Goal: Information Seeking & Learning: Understand process/instructions

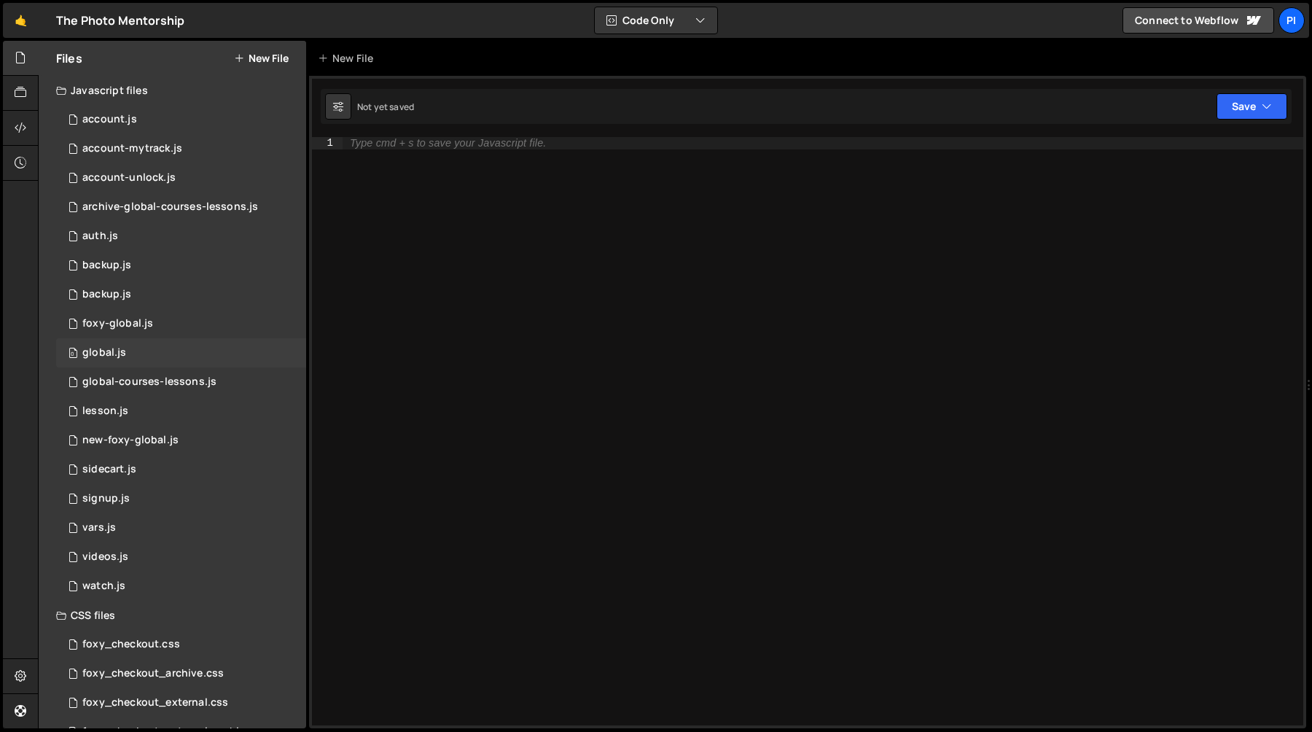
click at [179, 346] on div "0 global.js 0" at bounding box center [181, 352] width 250 height 29
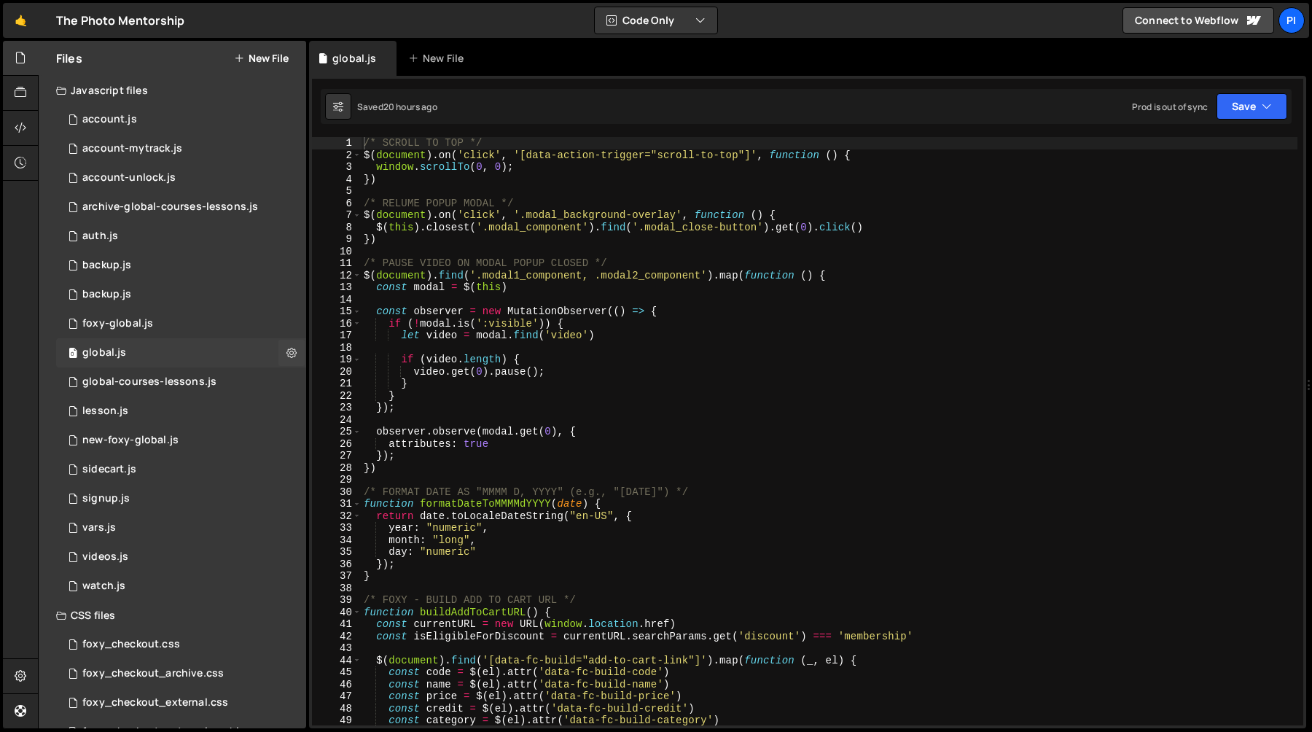
scroll to position [1376, 0]
type textarea "let video = modal.find('video')"
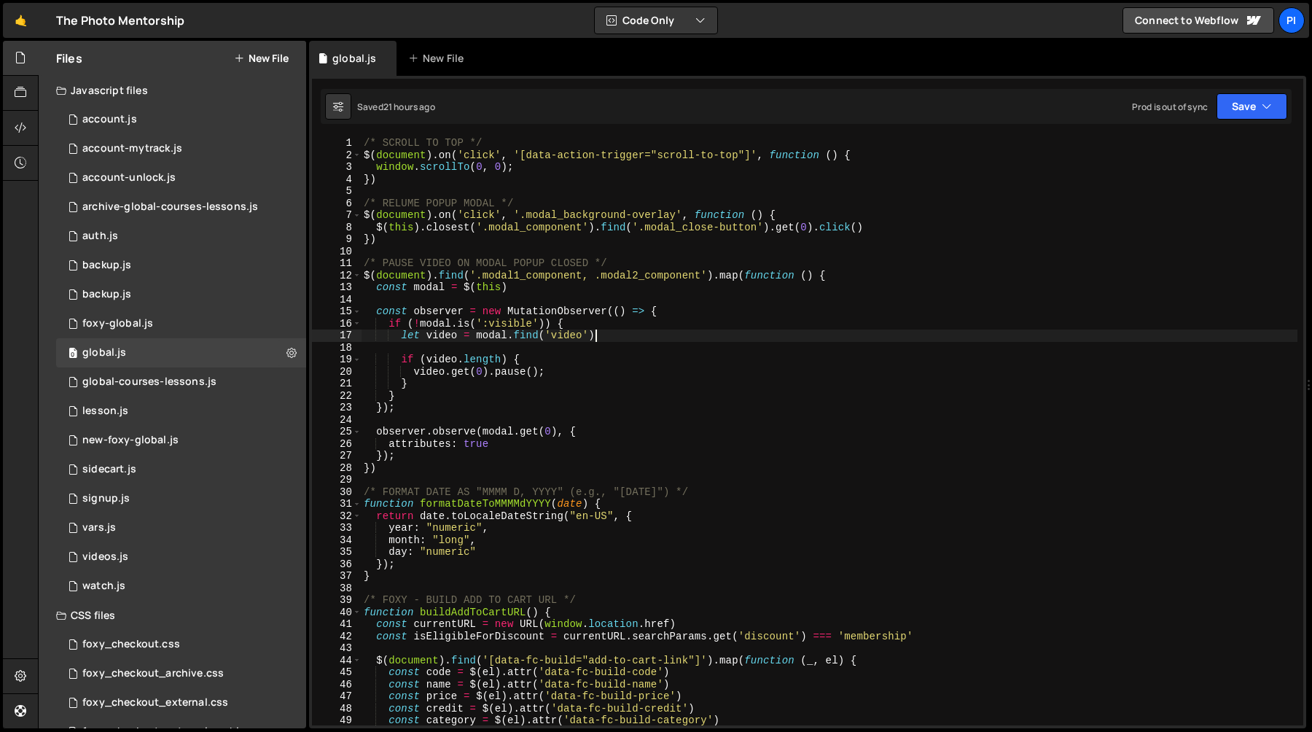
click at [685, 335] on div "/* SCROLL TO TOP */ $ ( document ) . on ( 'click' , '[data-action-trigger="scro…" at bounding box center [829, 443] width 937 height 612
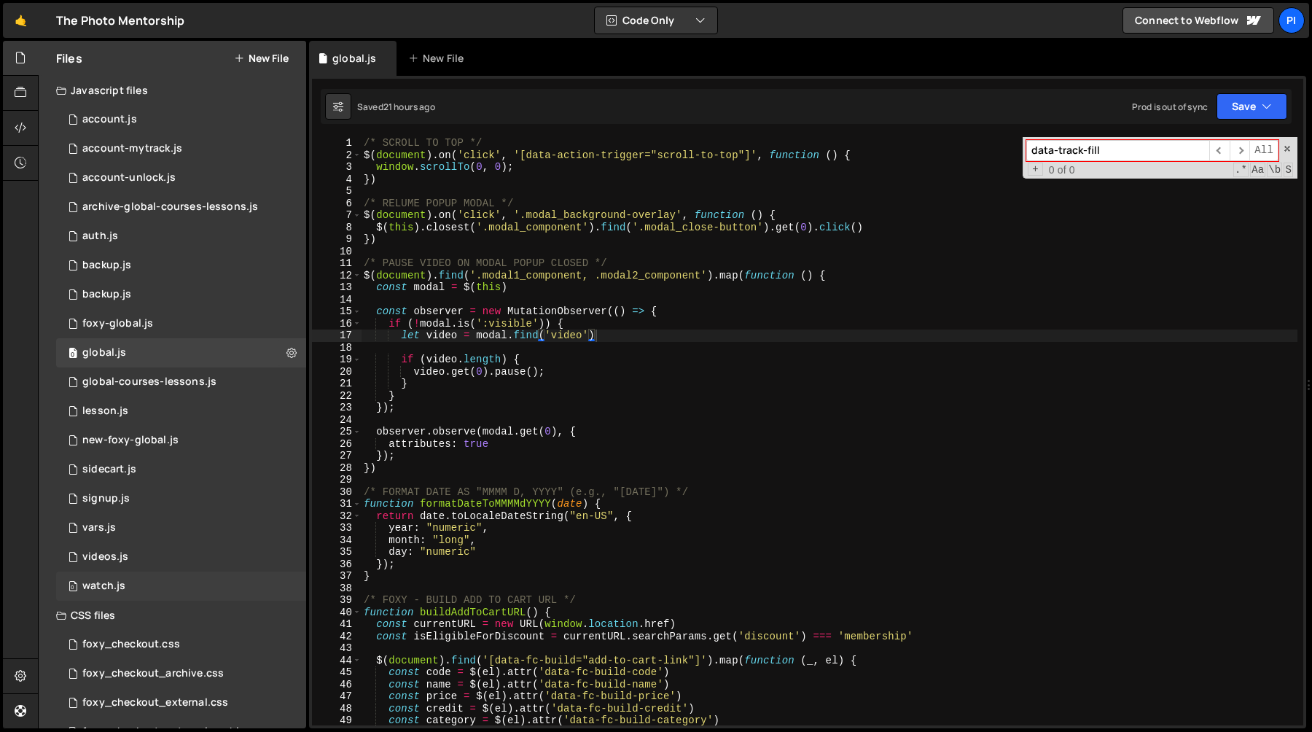
type input "data-track-fill"
click at [129, 597] on div "0 watch.js 0" at bounding box center [181, 586] width 250 height 29
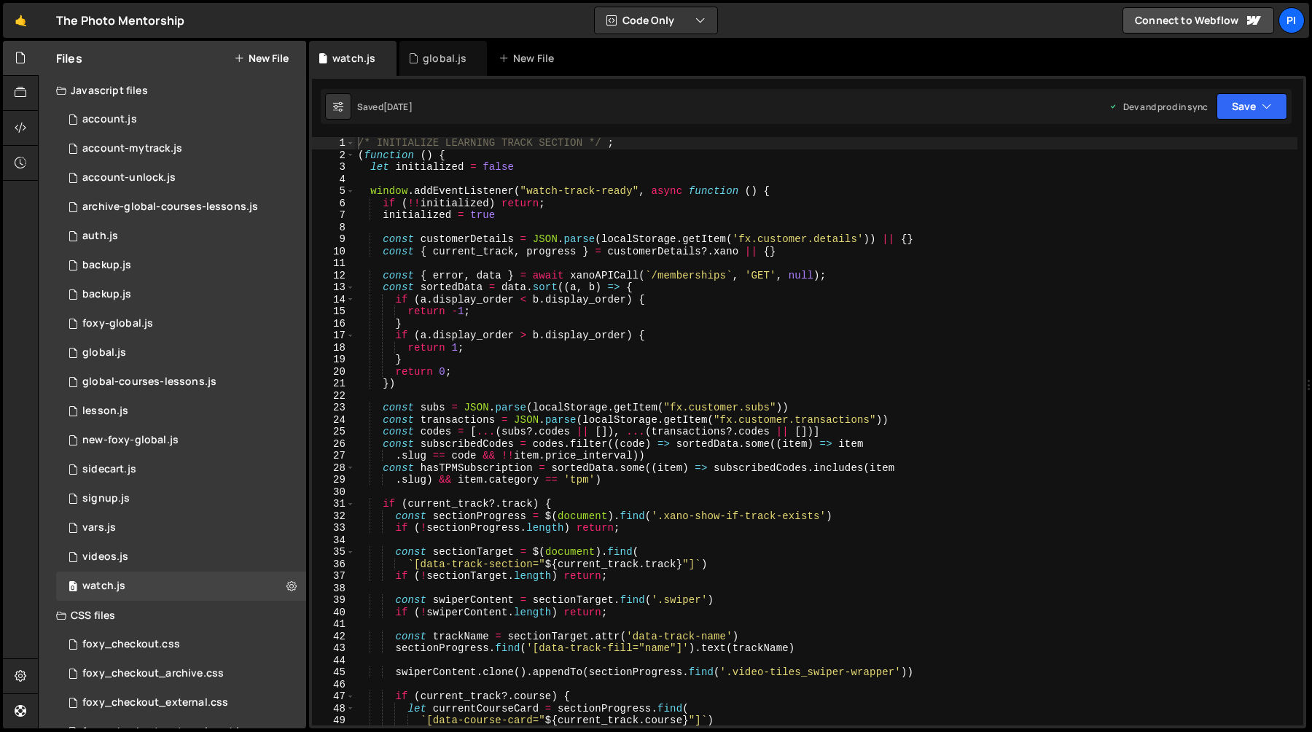
type textarea "if (a.display_order < b.display_order) {"
click at [539, 304] on div "/* INITIALIZE LEARNING TRACK SECTION */ ; ( function ( ) { let initialized = fa…" at bounding box center [826, 443] width 943 height 612
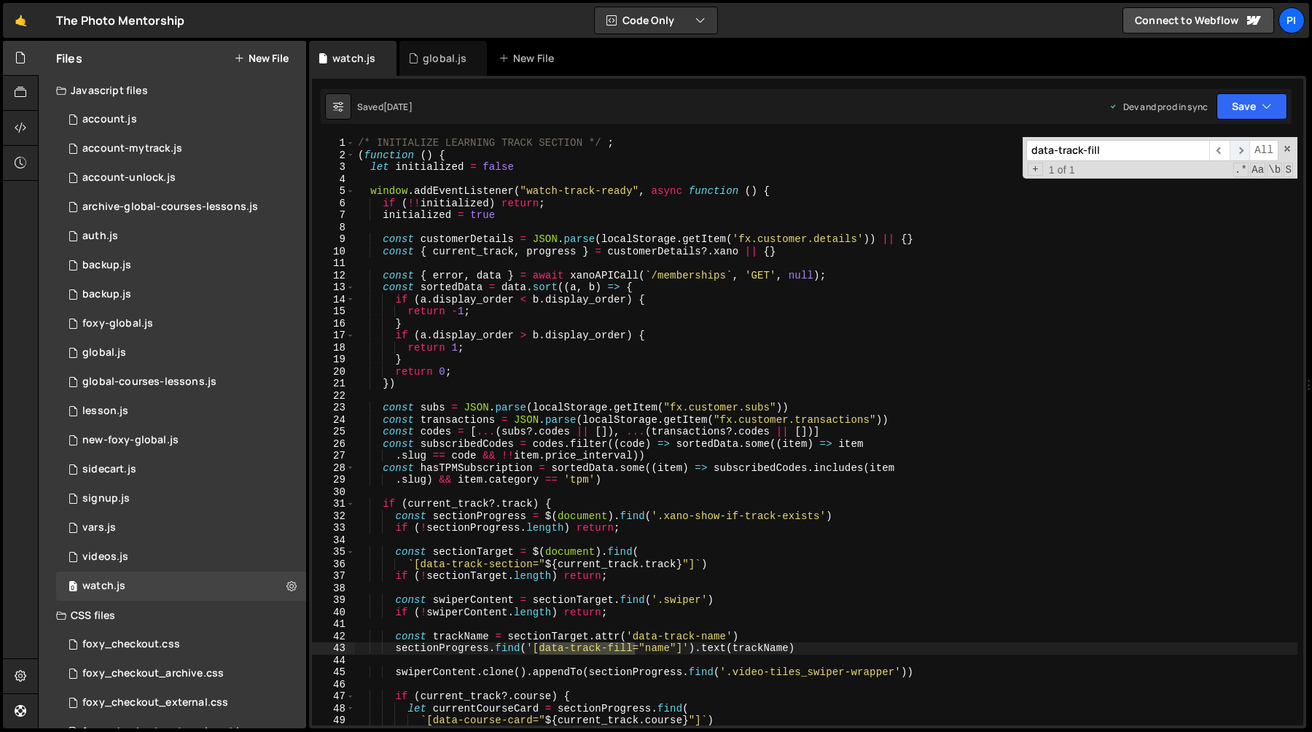
type input "data-track-fill"
click at [1240, 155] on span "​" at bounding box center [1240, 150] width 20 height 21
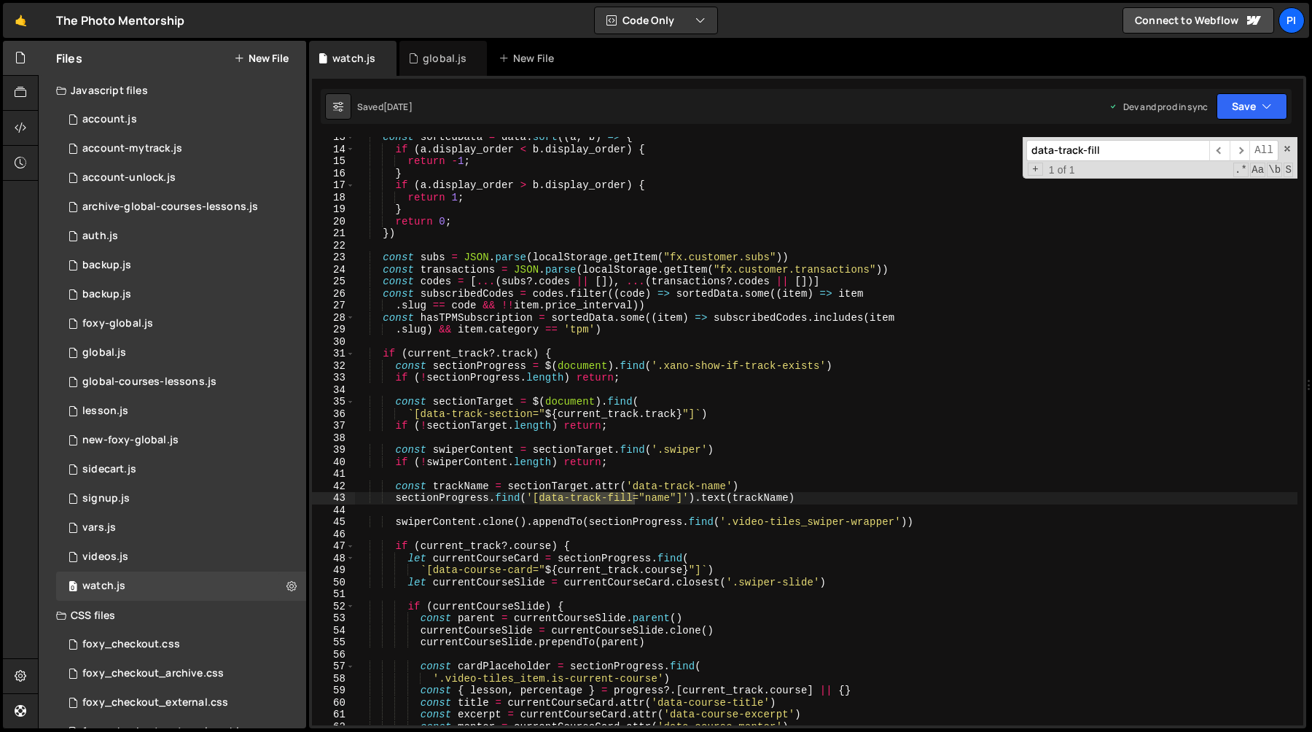
scroll to position [164, 0]
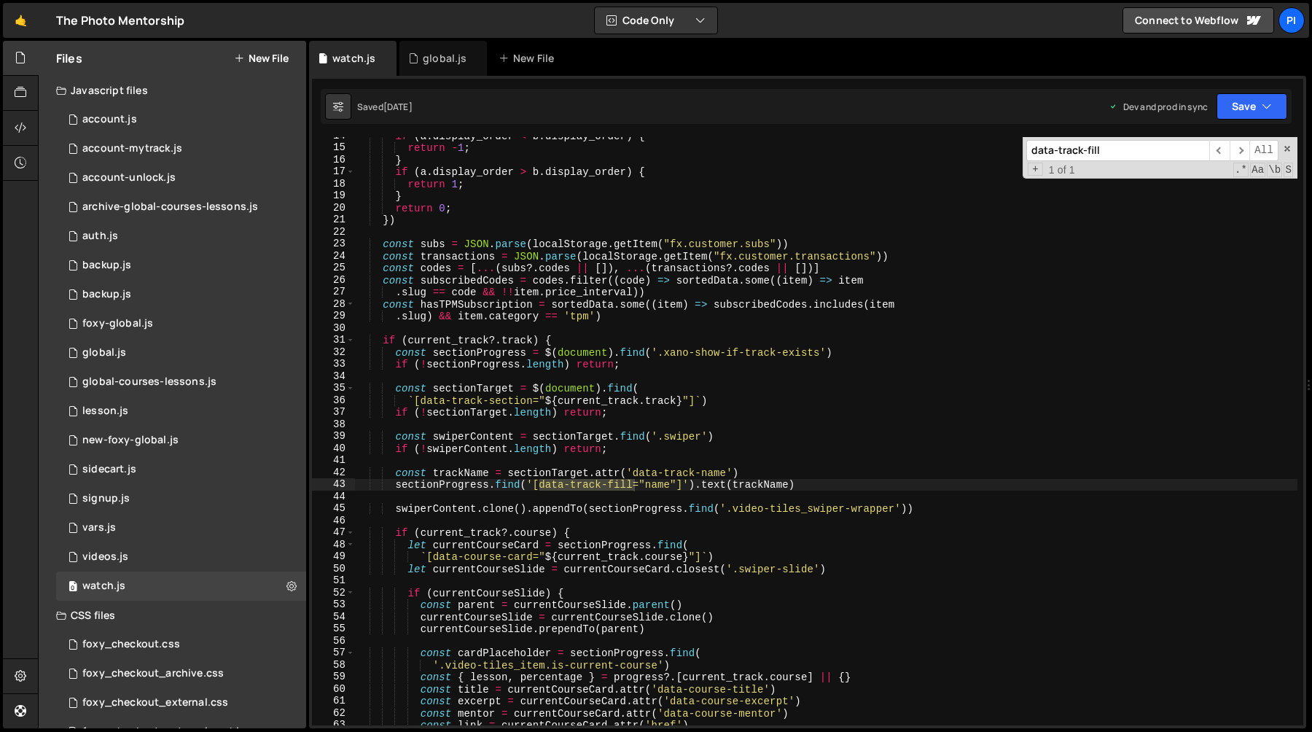
click at [470, 504] on div "if ( a . display_order < b . display_order ) { return - 1 ; } if ( a . display_…" at bounding box center [826, 436] width 943 height 612
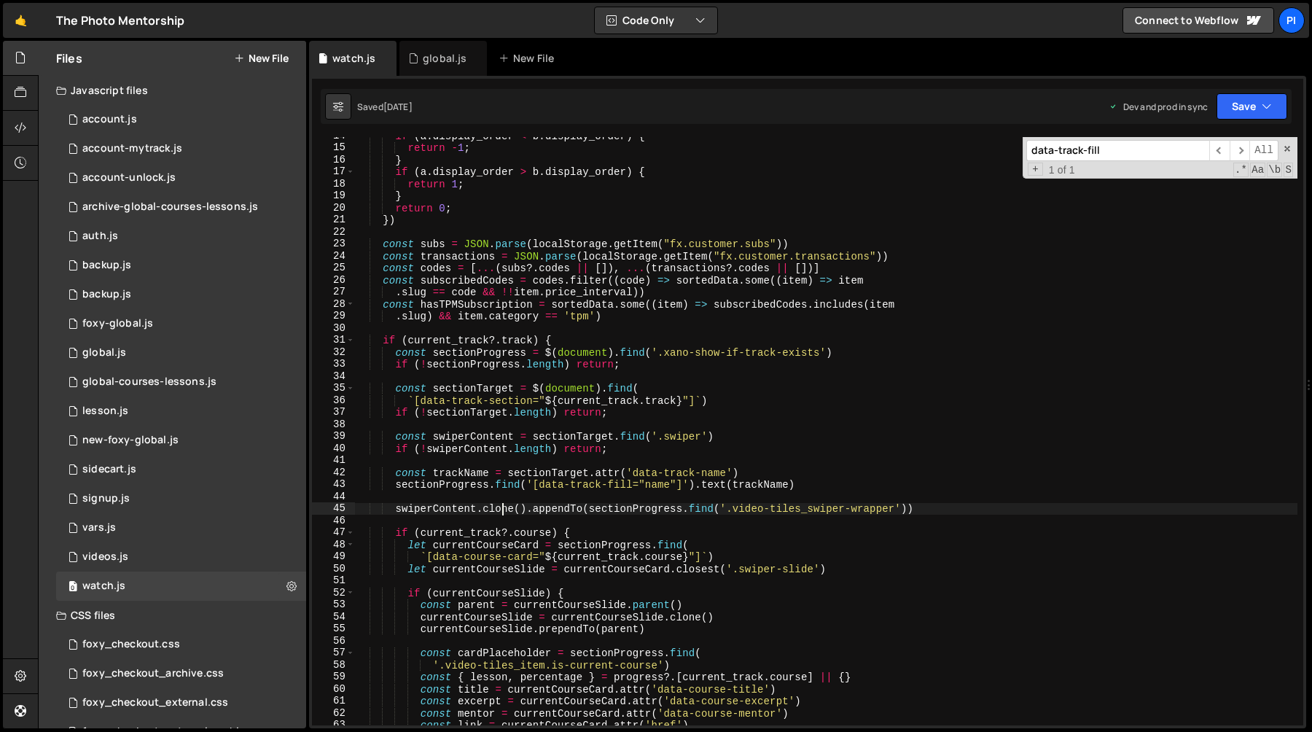
click at [502, 506] on div "if ( a . display_order < b . display_order ) { return - 1 ; } if ( a . display_…" at bounding box center [826, 436] width 943 height 612
click at [439, 506] on div "if ( a . display_order < b . display_order ) { return - 1 ; } if ( a . display_…" at bounding box center [826, 436] width 943 height 612
click at [439, 483] on div "if ( a . display_order < b . display_order ) { return - 1 ; } if ( a . display_…" at bounding box center [826, 436] width 943 height 612
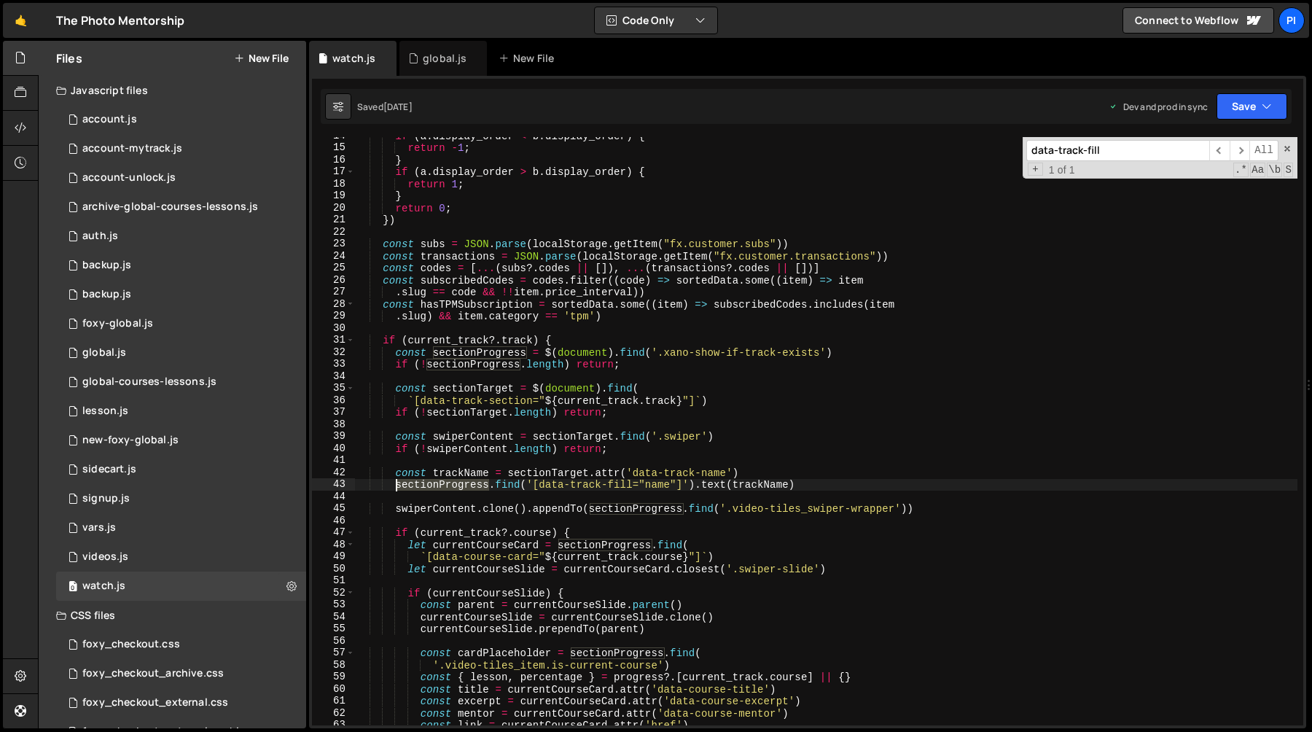
click at [439, 483] on div "if ( a . display_order < b . display_order ) { return - 1 ; } if ( a . display_…" at bounding box center [826, 436] width 943 height 612
click at [444, 486] on div "if ( a . display_order < b . display_order ) { return - 1 ; } if ( a . display_…" at bounding box center [826, 431] width 943 height 588
click at [444, 486] on div "if ( a . display_order < b . display_order ) { return - 1 ; } if ( a . display_…" at bounding box center [826, 436] width 943 height 612
click at [467, 511] on div "if ( a . display_order < b . display_order ) { return - 1 ; } if ( a . display_…" at bounding box center [826, 436] width 943 height 612
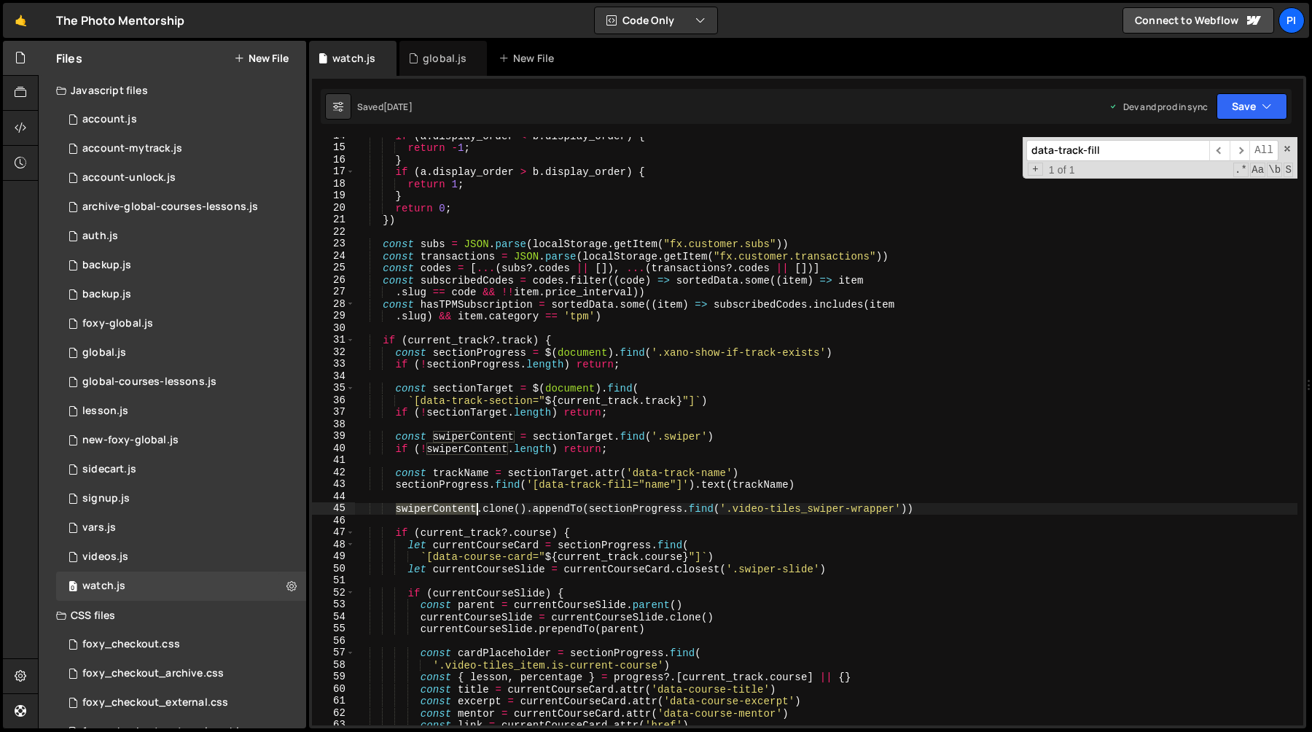
click at [467, 511] on div "if ( a . display_order < b . display_order ) { return - 1 ; } if ( a . display_…" at bounding box center [826, 436] width 943 height 612
click at [706, 483] on div "if ( a . display_order < b . display_order ) { return - 1 ; } if ( a . display_…" at bounding box center [826, 436] width 943 height 612
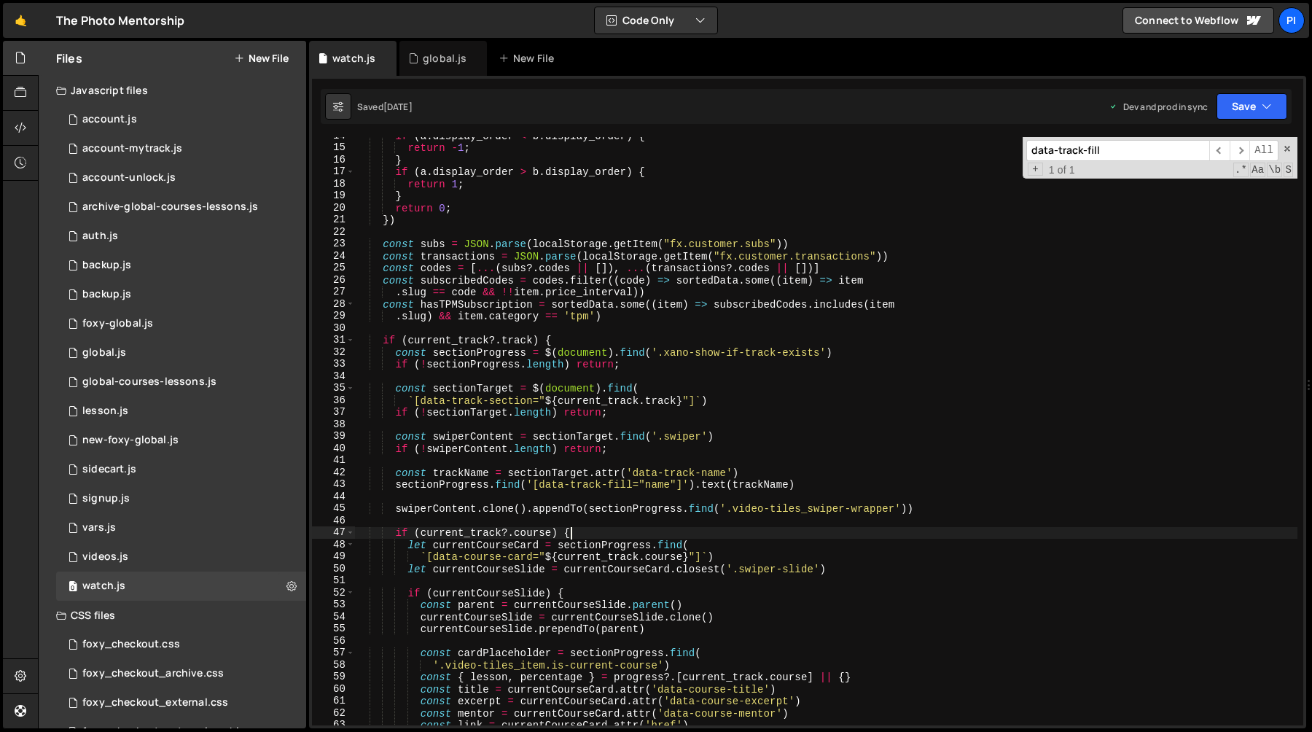
click at [663, 527] on div "if ( a . display_order < b . display_order ) { return - 1 ; } if ( a . display_…" at bounding box center [826, 436] width 943 height 612
click at [416, 507] on div "if ( a . display_order < b . display_order ) { return - 1 ; } if ( a . display_…" at bounding box center [826, 436] width 943 height 612
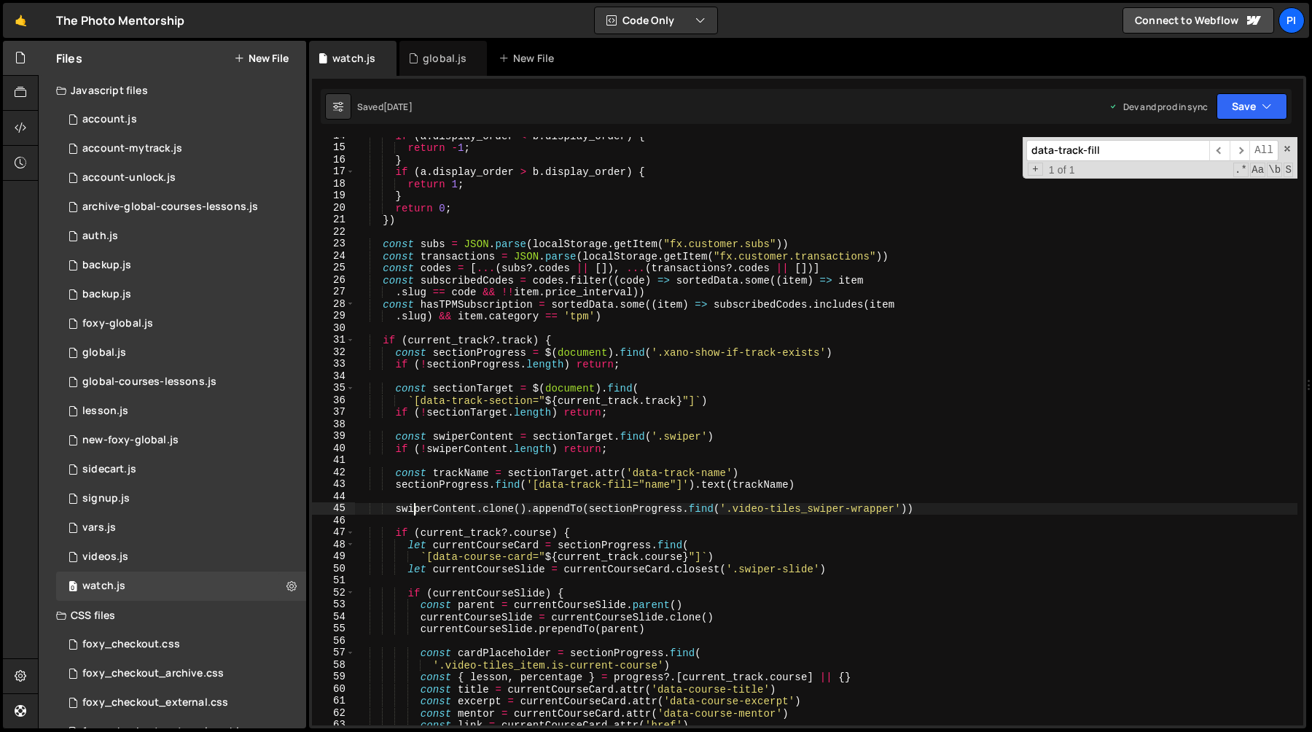
click at [416, 507] on div "if ( a . display_order < b . display_order ) { return - 1 ; } if ( a . display_…" at bounding box center [826, 436] width 943 height 612
click at [480, 440] on div "if ( a . display_order < b . display_order ) { return - 1 ; } if ( a . display_…" at bounding box center [826, 436] width 943 height 612
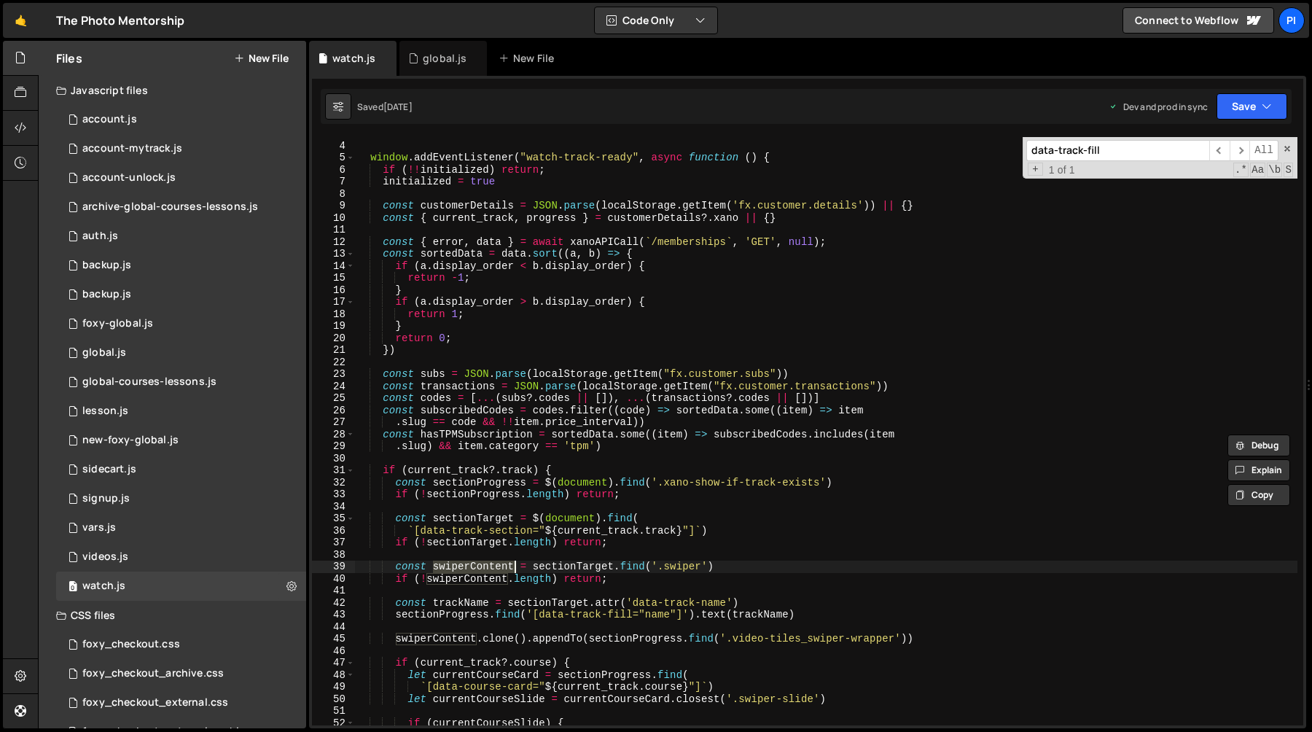
scroll to position [20, 0]
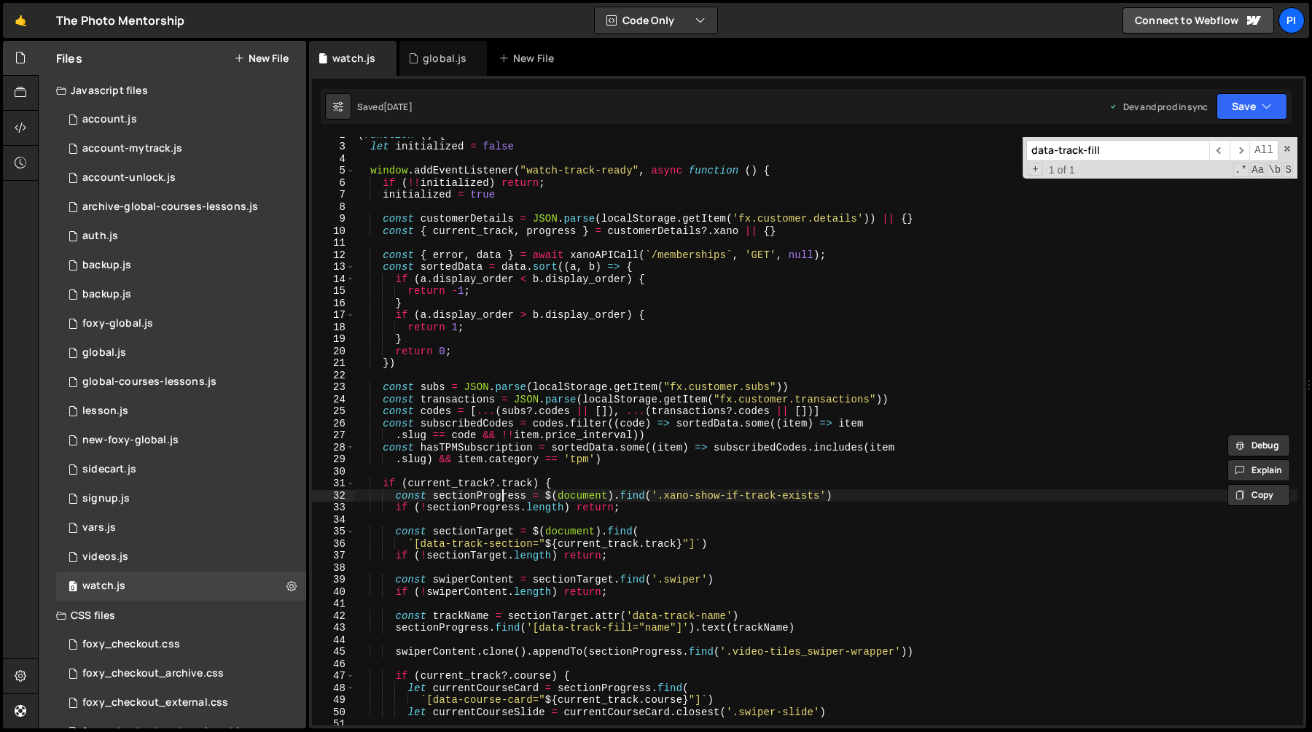
click at [500, 492] on div "( function ( ) { let initialized = false window . addEventListener ( "watch-tra…" at bounding box center [826, 434] width 943 height 612
click at [478, 509] on div "( function ( ) { let initialized = false window . addEventListener ( "watch-tra…" at bounding box center [826, 434] width 943 height 612
click at [787, 451] on div "( function ( ) { let initialized = false window . addEventListener ( "watch-tra…" at bounding box center [826, 434] width 943 height 612
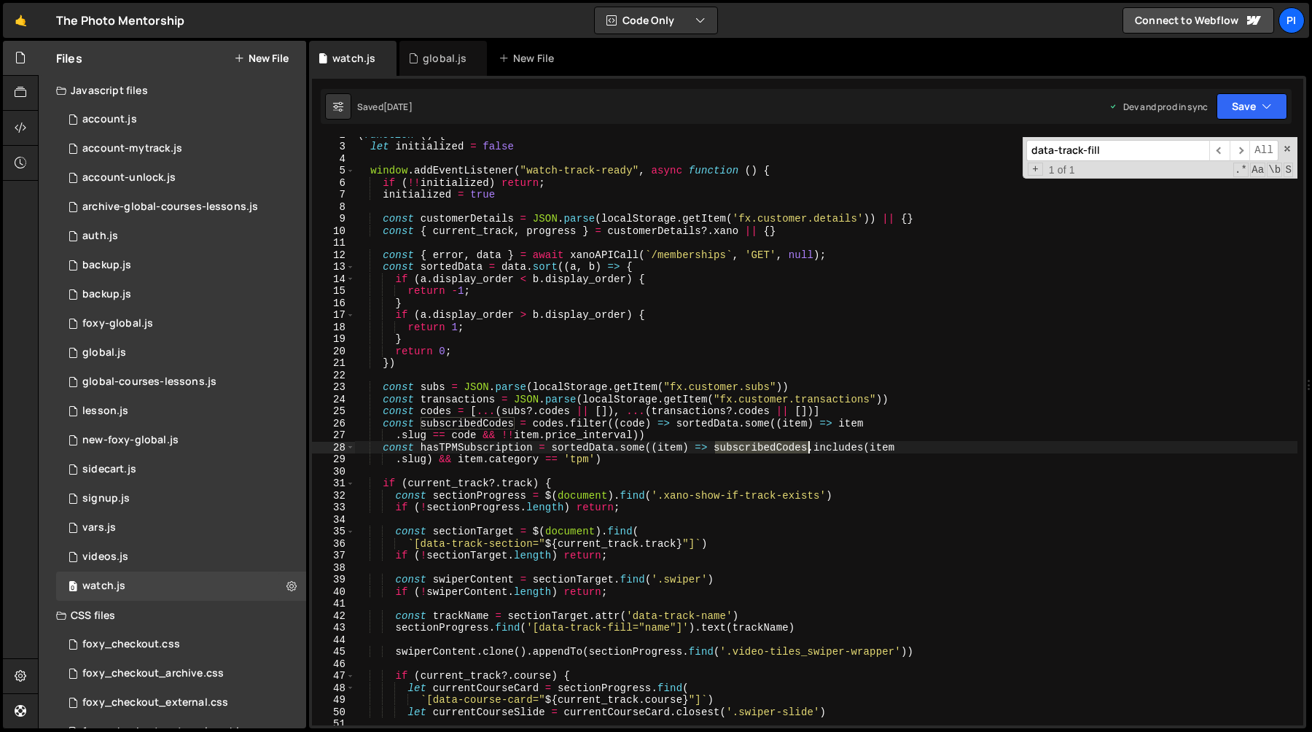
click at [787, 451] on div "( function ( ) { let initialized = false window . addEventListener ( "watch-tra…" at bounding box center [826, 434] width 943 height 612
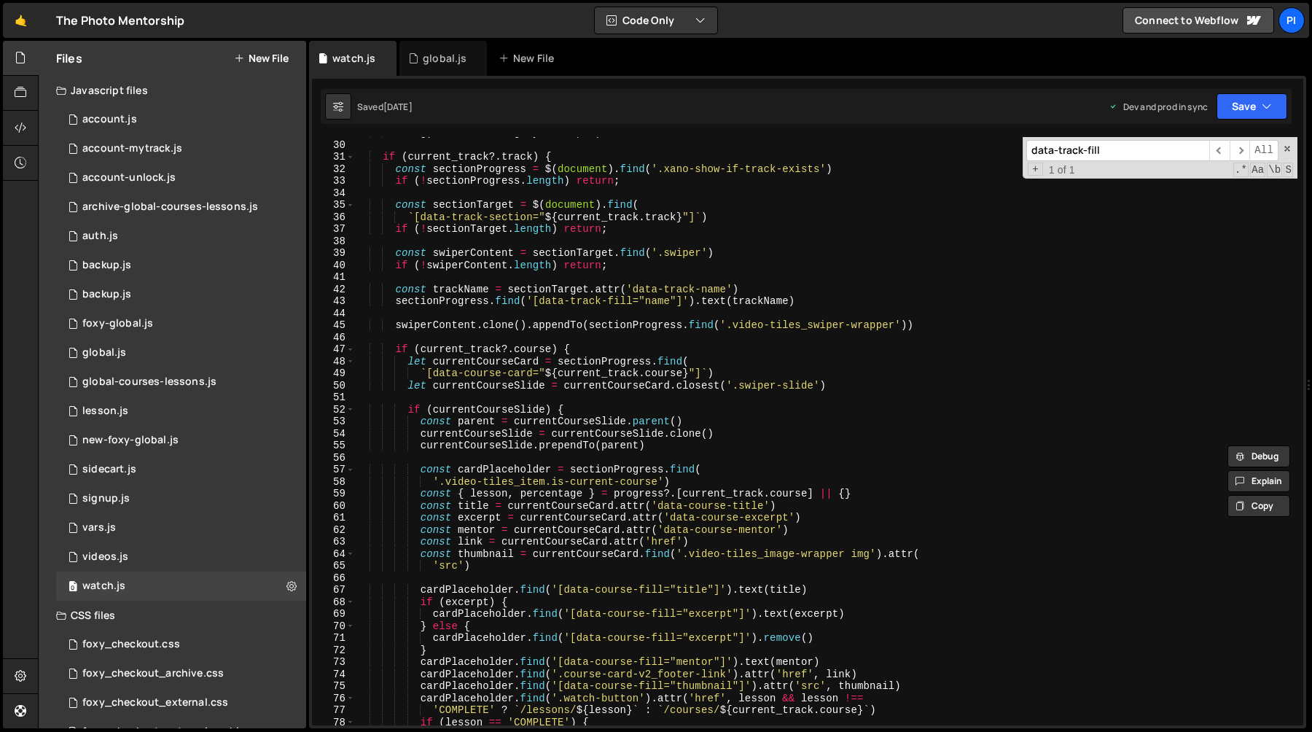
scroll to position [349, 0]
click at [482, 358] on div "if ( current_track ?. track ) { const sectionProgress = $ ( document ) . find (…" at bounding box center [826, 443] width 943 height 612
type textarea "let currentCourseCard = sectionProgress.find("
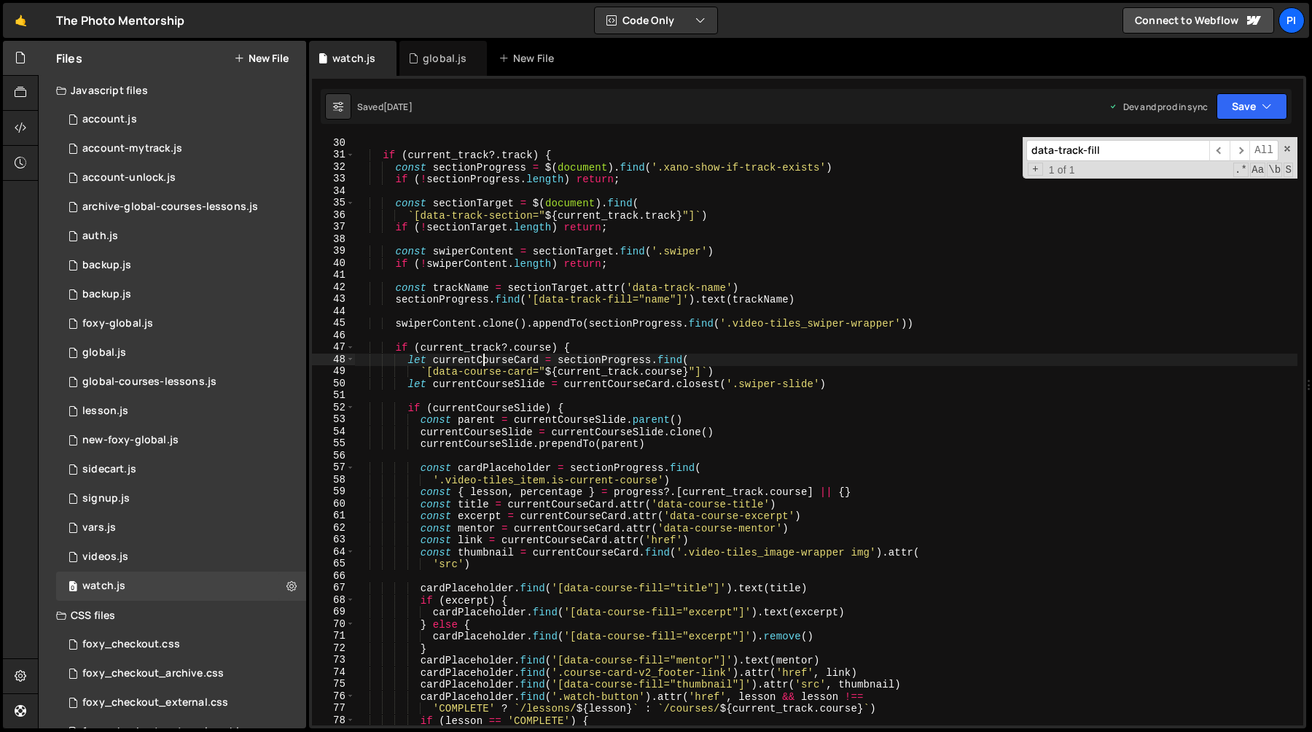
click at [482, 358] on div "if ( current_track ?. track ) { const sectionProgress = $ ( document ) . find (…" at bounding box center [826, 443] width 943 height 612
click at [585, 390] on div "if ( current_track ?. track ) { const sectionProgress = $ ( document ) . find (…" at bounding box center [826, 443] width 943 height 612
click at [491, 405] on div "if ( current_track ?. track ) { const sectionProgress = $ ( document ) . find (…" at bounding box center [826, 443] width 943 height 612
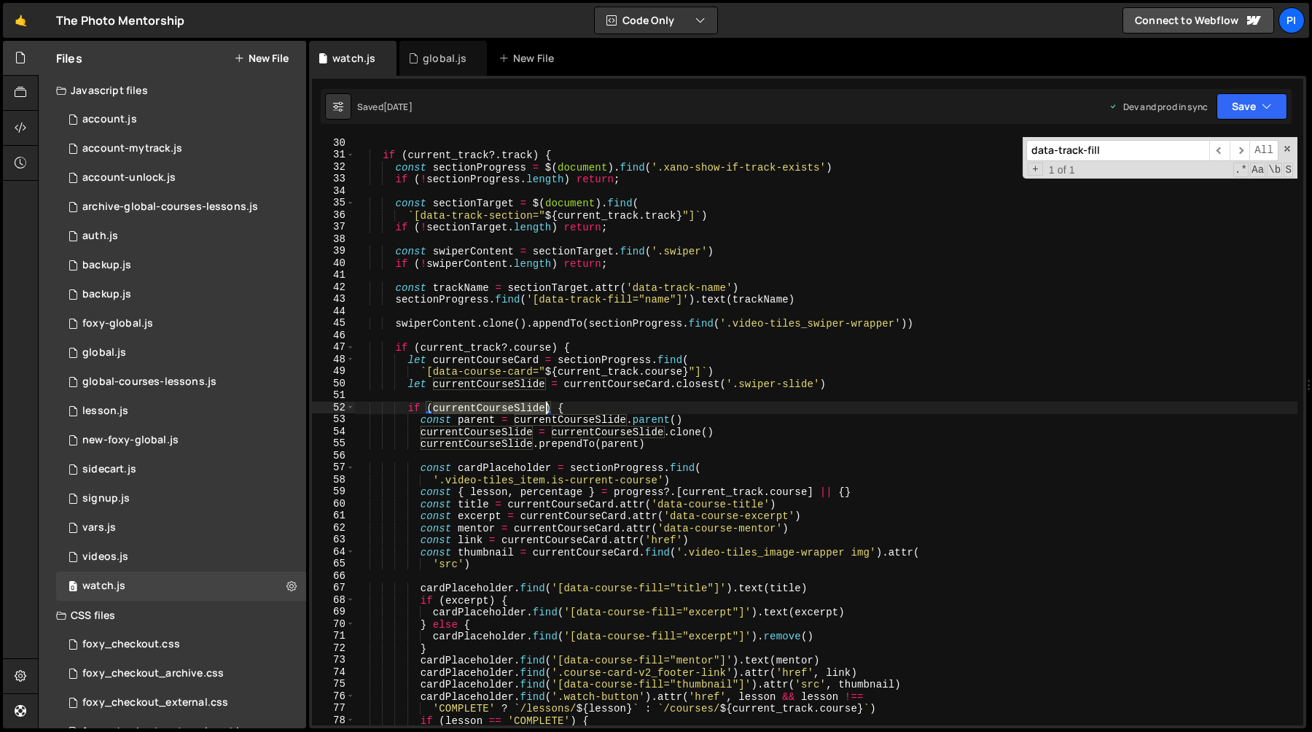
click at [491, 405] on div "if ( current_track ?. track ) { const sectionProgress = $ ( document ) . find (…" at bounding box center [826, 443] width 943 height 612
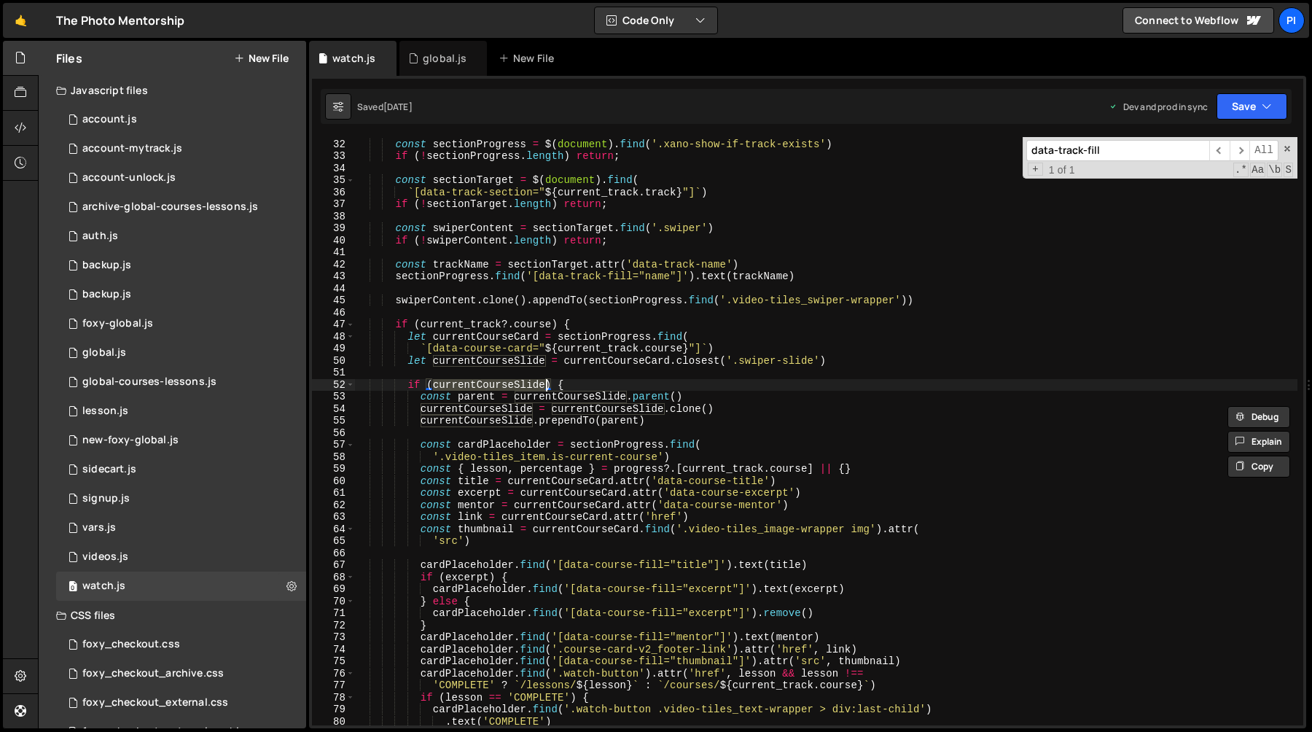
scroll to position [373, 0]
click at [531, 340] on div "const sectionProgress = $ ( document ) . find ( '.xano-show-if-track-exists' ) …" at bounding box center [826, 442] width 943 height 612
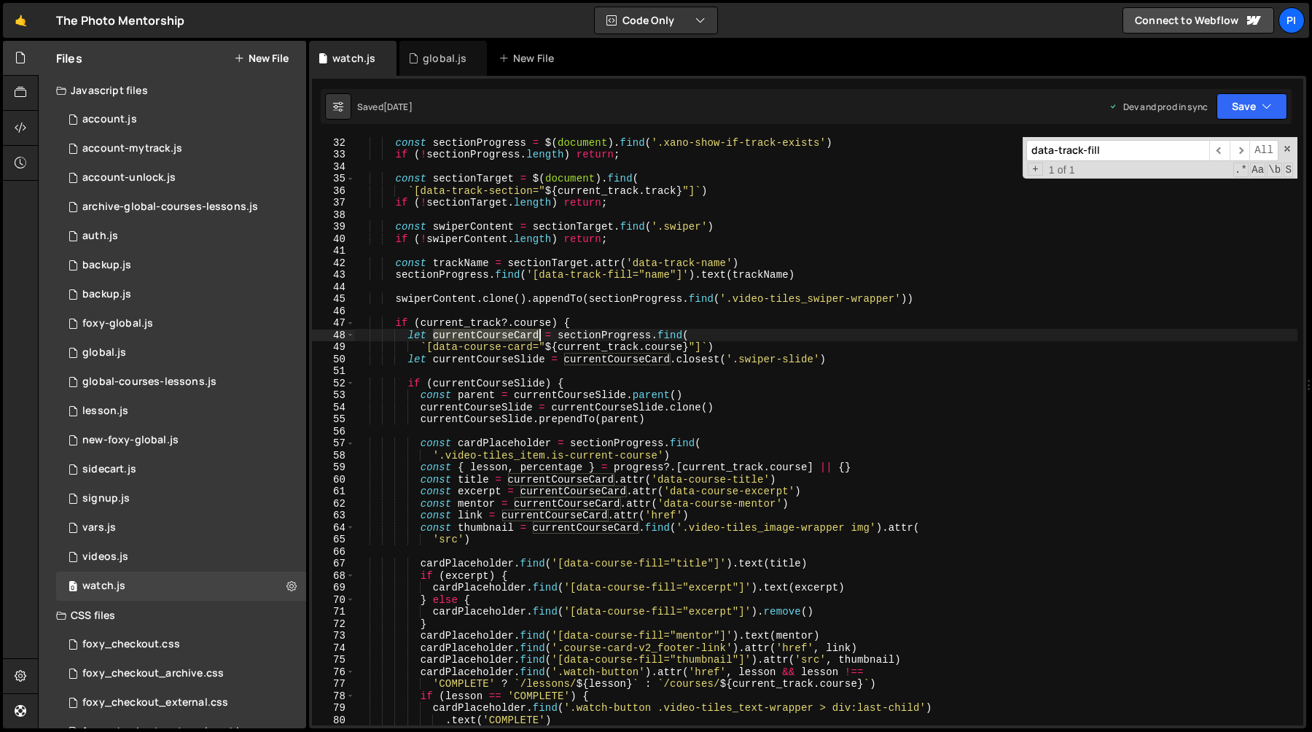
click at [531, 340] on div "const sectionProgress = $ ( document ) . find ( '.xano-show-if-track-exists' ) …" at bounding box center [826, 442] width 943 height 612
click at [569, 347] on div "const sectionProgress = $ ( document ) . find ( '.xano-show-if-track-exists' ) …" at bounding box center [826, 442] width 943 height 612
click at [490, 338] on div "const sectionProgress = $ ( document ) . find ( '.xano-show-if-track-exists' ) …" at bounding box center [826, 442] width 943 height 612
type textarea "let currentCourseCard = sectionProgress.find("
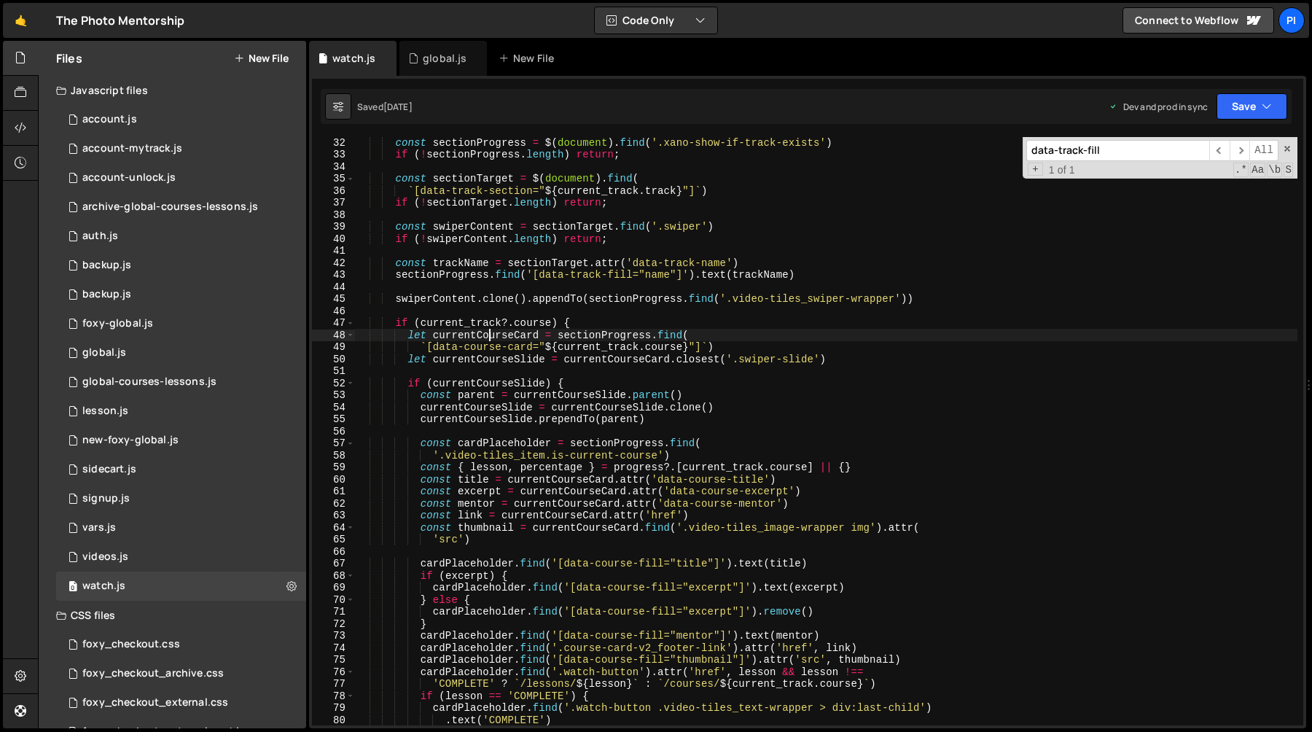
click at [490, 338] on div "const sectionProgress = $ ( document ) . find ( '.xano-show-if-track-exists' ) …" at bounding box center [826, 442] width 943 height 612
click at [163, 122] on div "0 account.js 0" at bounding box center [181, 119] width 250 height 29
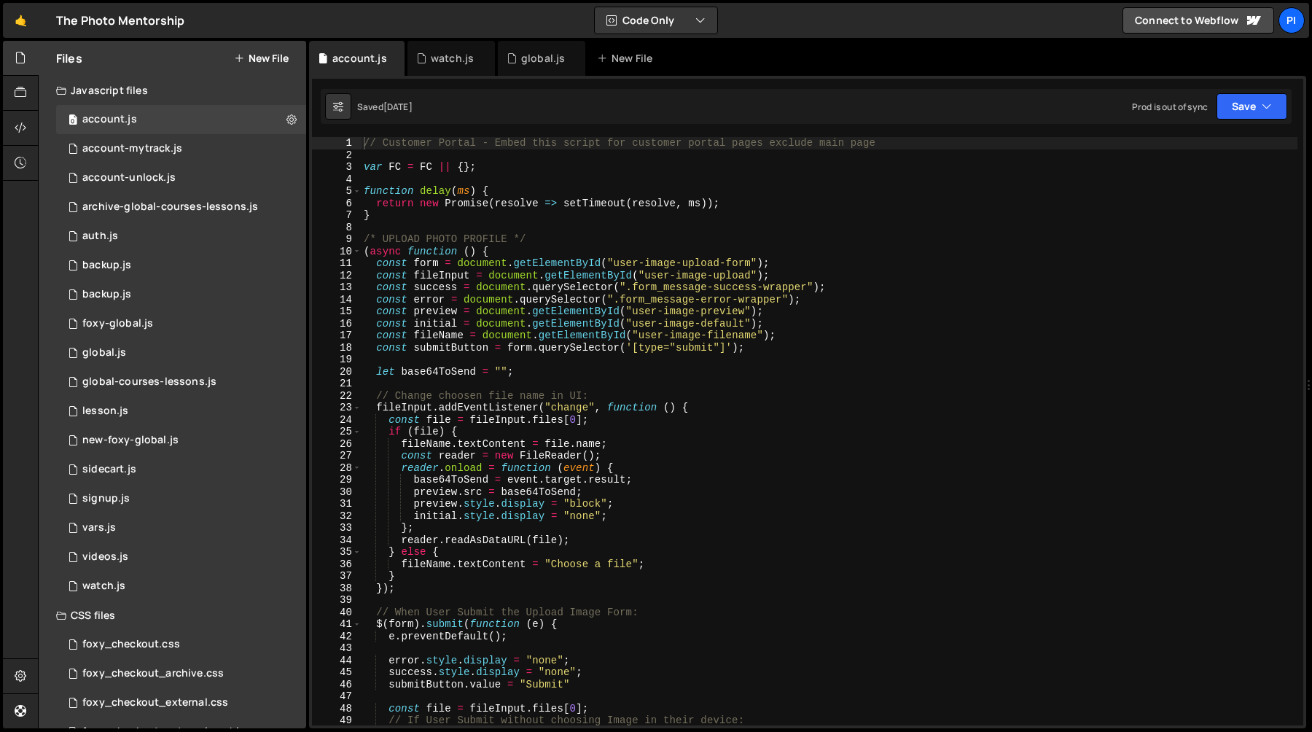
type textarea "}"
click at [437, 211] on div "// Customer Portal - Embed this script for customer portal pages exclude main p…" at bounding box center [829, 443] width 937 height 612
click at [435, 218] on div "// Customer Portal - Embed this script for customer portal pages exclude main p…" at bounding box center [829, 443] width 937 height 612
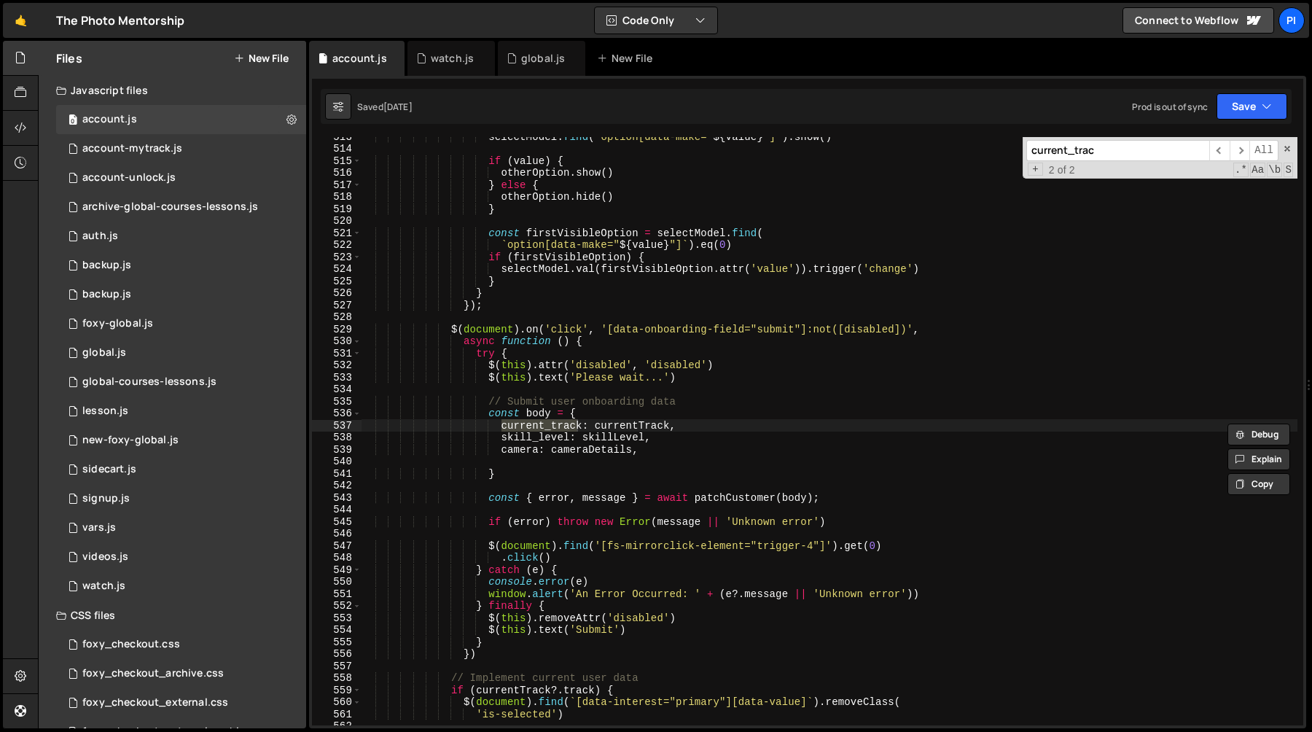
scroll to position [6177, 0]
type input "current_track"
type textarea "current_track: currentTrack,"
click at [857, 421] on div "selectModel . find ( ` option[data-make=" ${ value } "] ` ) . show ( ) if ( val…" at bounding box center [829, 436] width 937 height 612
click at [1236, 150] on span "​" at bounding box center [1240, 150] width 20 height 21
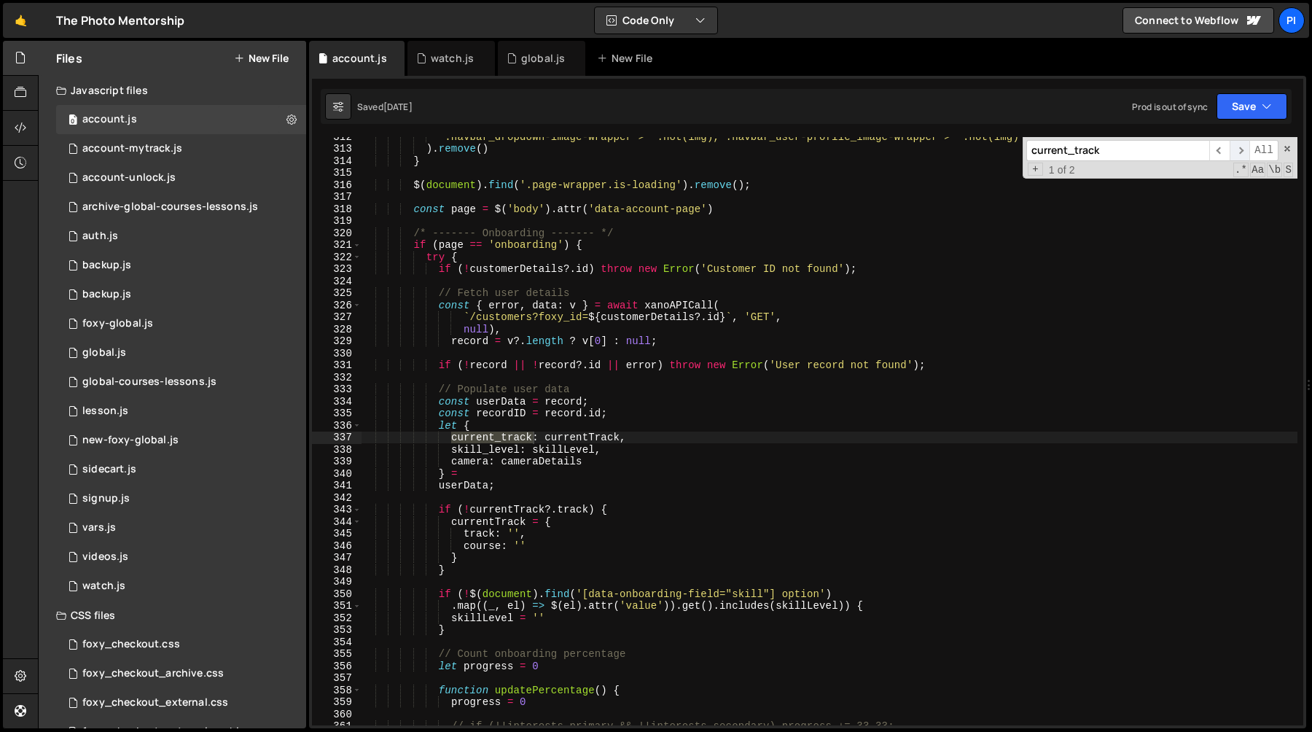
scroll to position [3747, 0]
click at [1239, 154] on span "​" at bounding box center [1240, 150] width 20 height 21
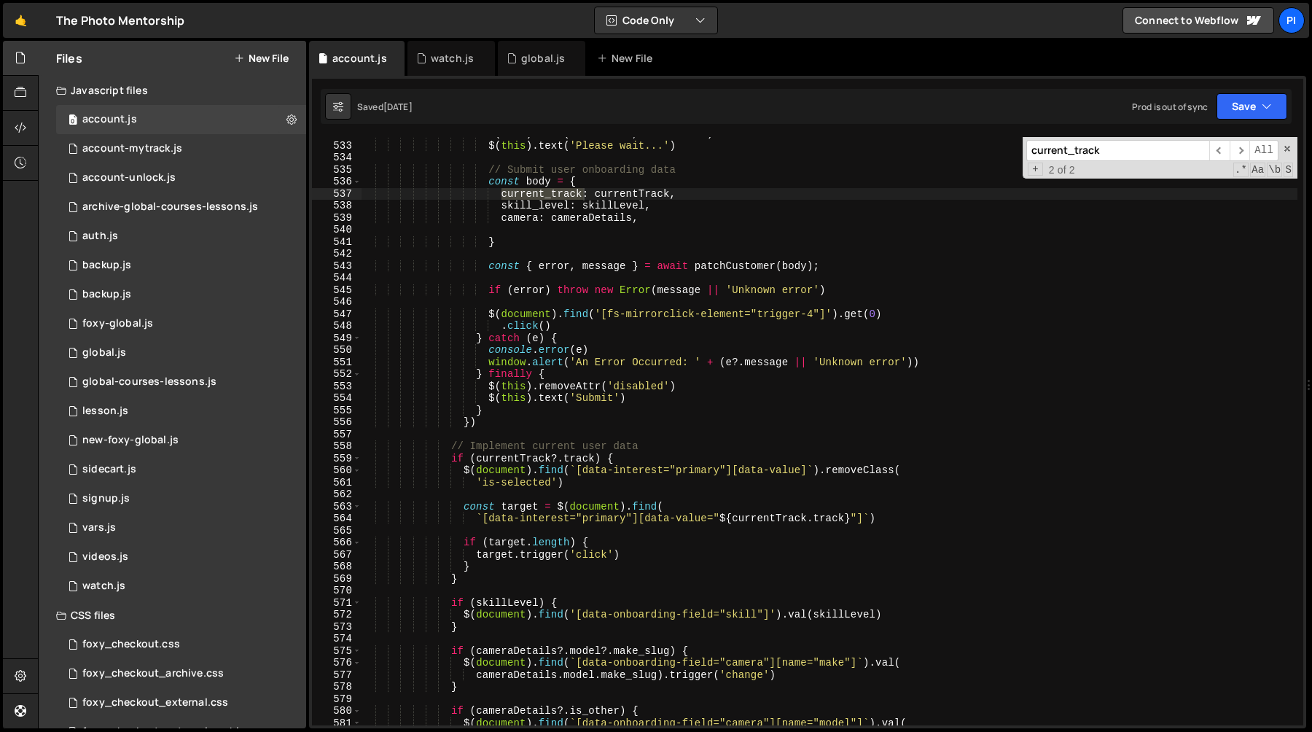
scroll to position [6421, 0]
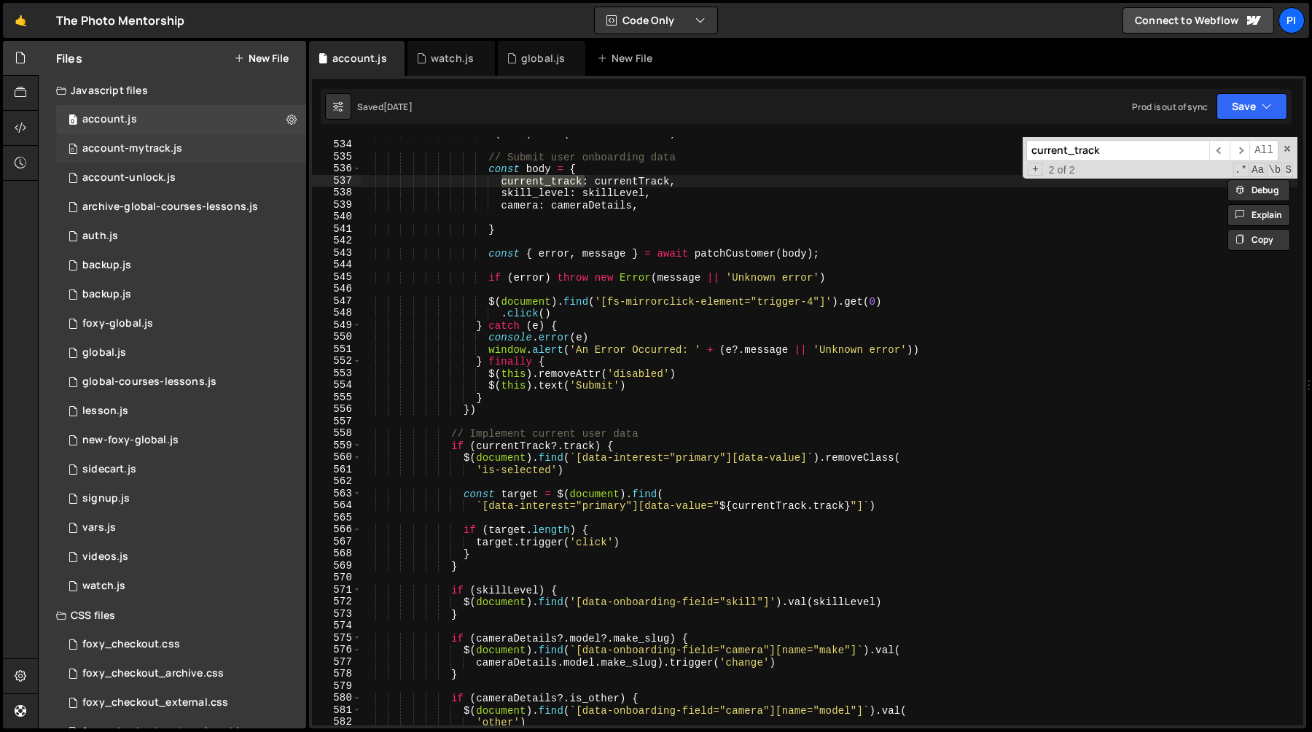
click at [143, 152] on div "account-mytrack.js" at bounding box center [132, 148] width 100 height 13
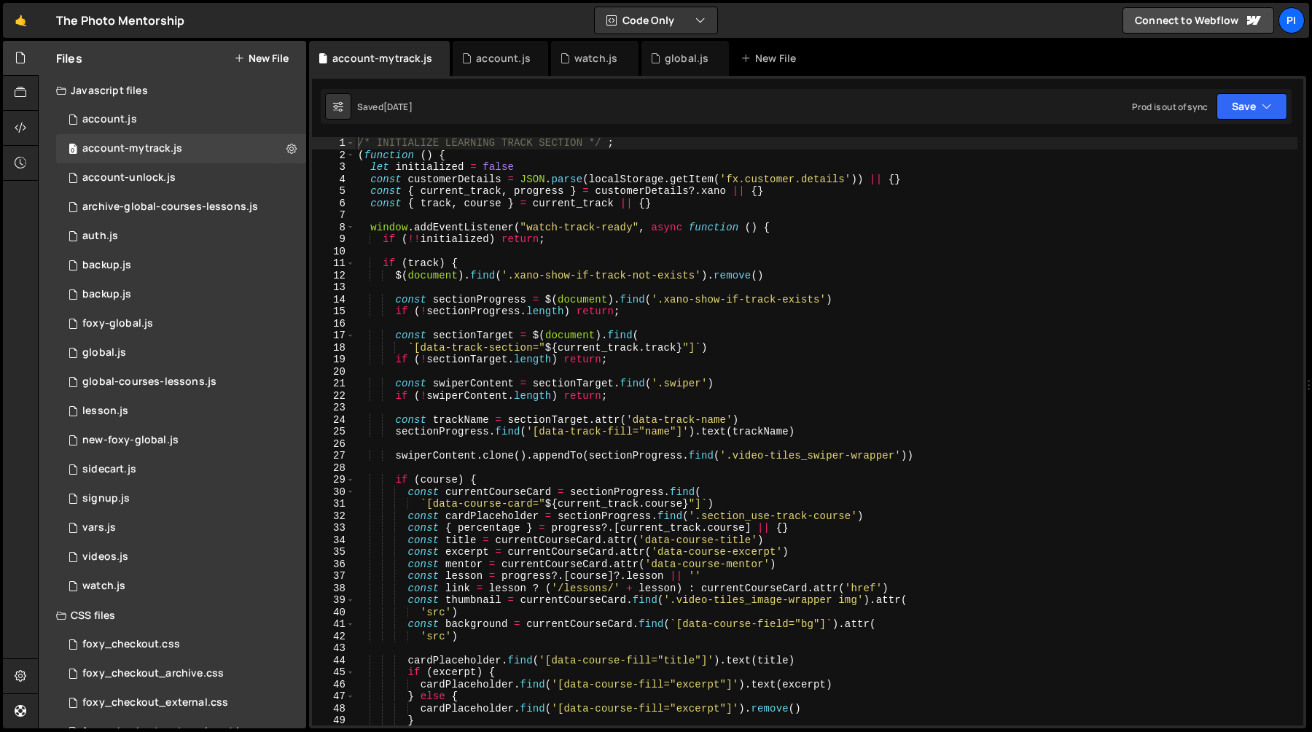
click at [543, 335] on div "/* INITIALIZE LEARNING TRACK SECTION */ ; ( function ( ) { let initialized = fa…" at bounding box center [826, 443] width 943 height 612
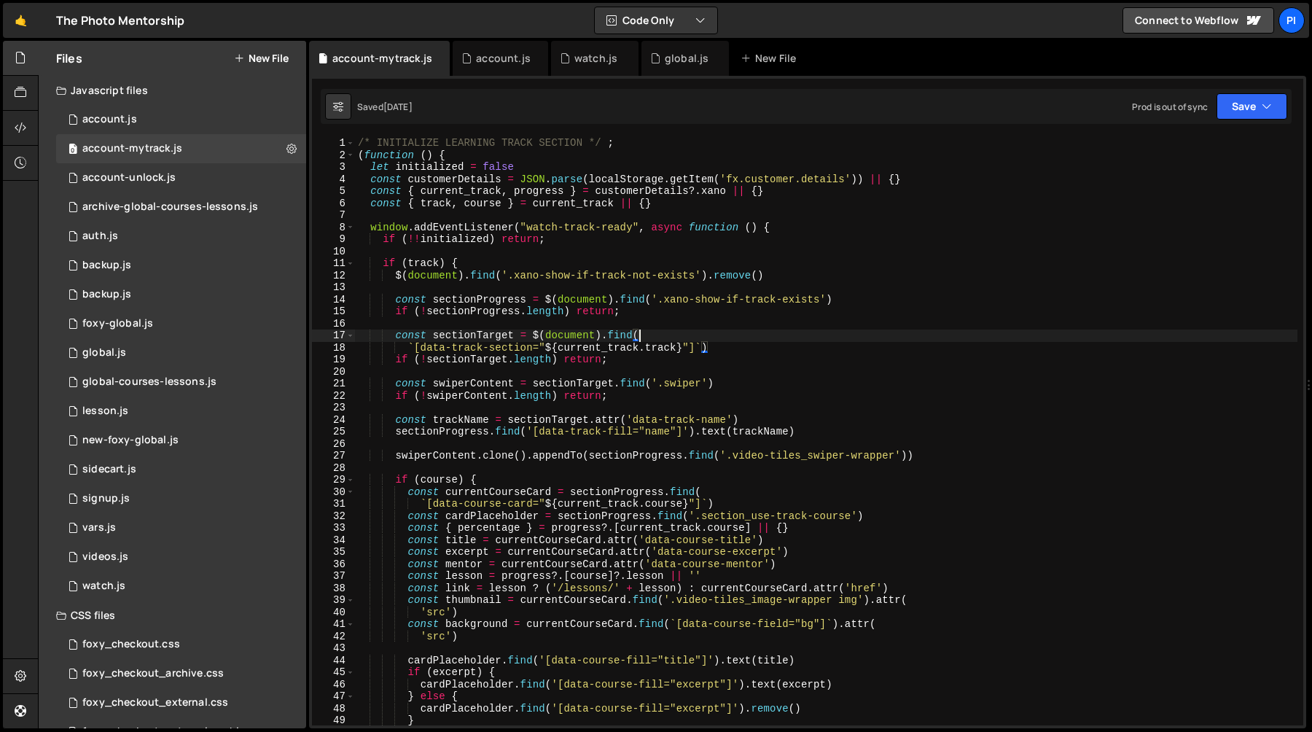
click at [658, 339] on div "/* INITIALIZE LEARNING TRACK SECTION */ ; ( function ( ) { let initialized = fa…" at bounding box center [826, 443] width 943 height 612
click at [736, 350] on div "/* INITIALIZE LEARNING TRACK SECTION */ ; ( function ( ) { let initialized = fa…" at bounding box center [826, 443] width 943 height 612
click at [671, 337] on div "/* INITIALIZE LEARNING TRACK SECTION */ ; ( function ( ) { let initialized = fa…" at bounding box center [826, 443] width 943 height 612
type textarea "const sectionTarget = $(document).find("
click at [447, 247] on div "/* INITIALIZE LEARNING TRACK SECTION */ ; ( function ( ) { let initialized = fa…" at bounding box center [826, 443] width 943 height 612
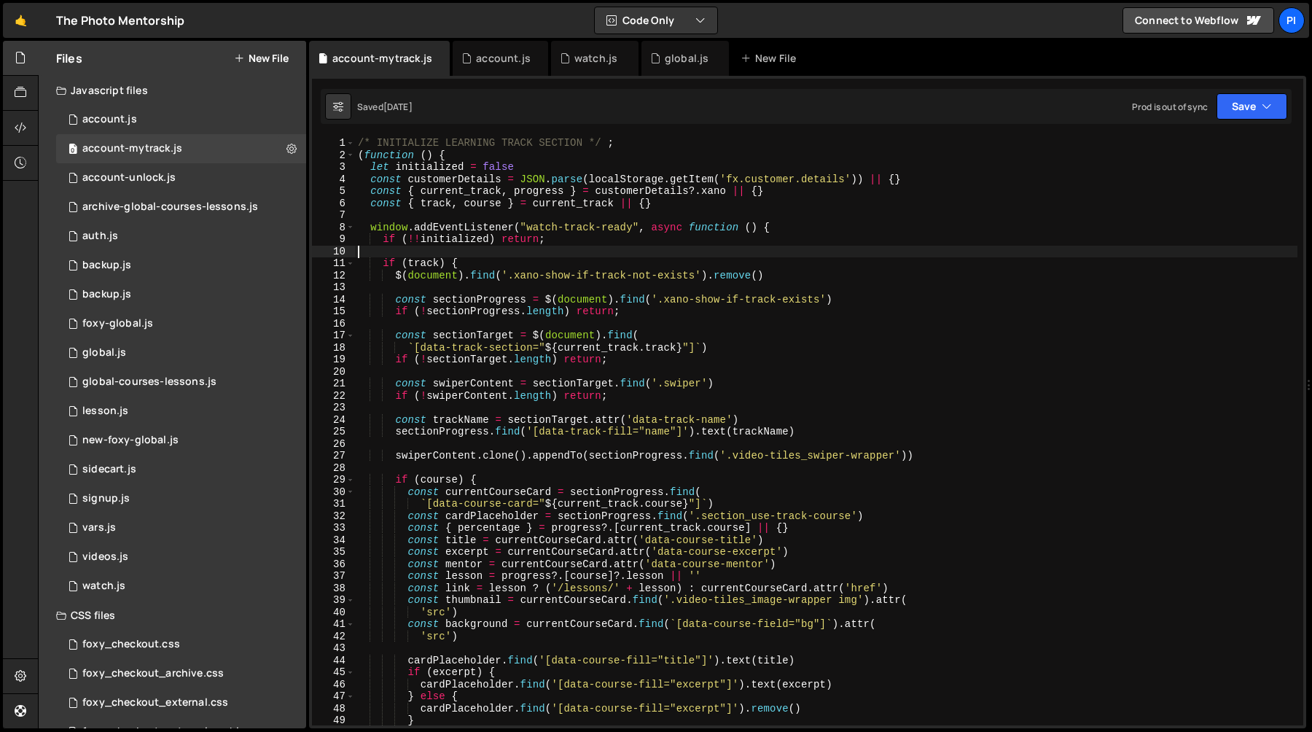
click at [537, 260] on div "/* INITIALIZE LEARNING TRACK SECTION */ ; ( function ( ) { let initialized = fa…" at bounding box center [826, 443] width 943 height 612
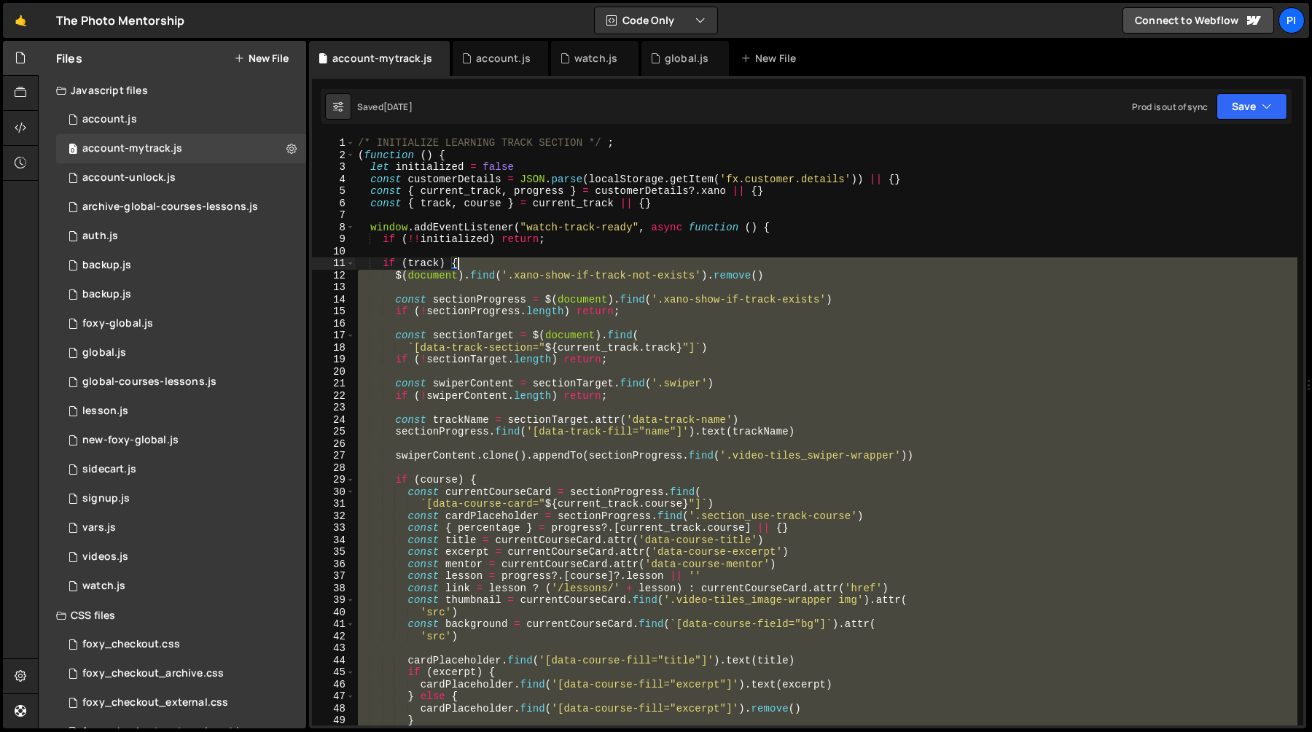
click at [537, 260] on div "/* INITIALIZE LEARNING TRACK SECTION */ ; ( function ( ) { let initialized = fa…" at bounding box center [826, 443] width 943 height 612
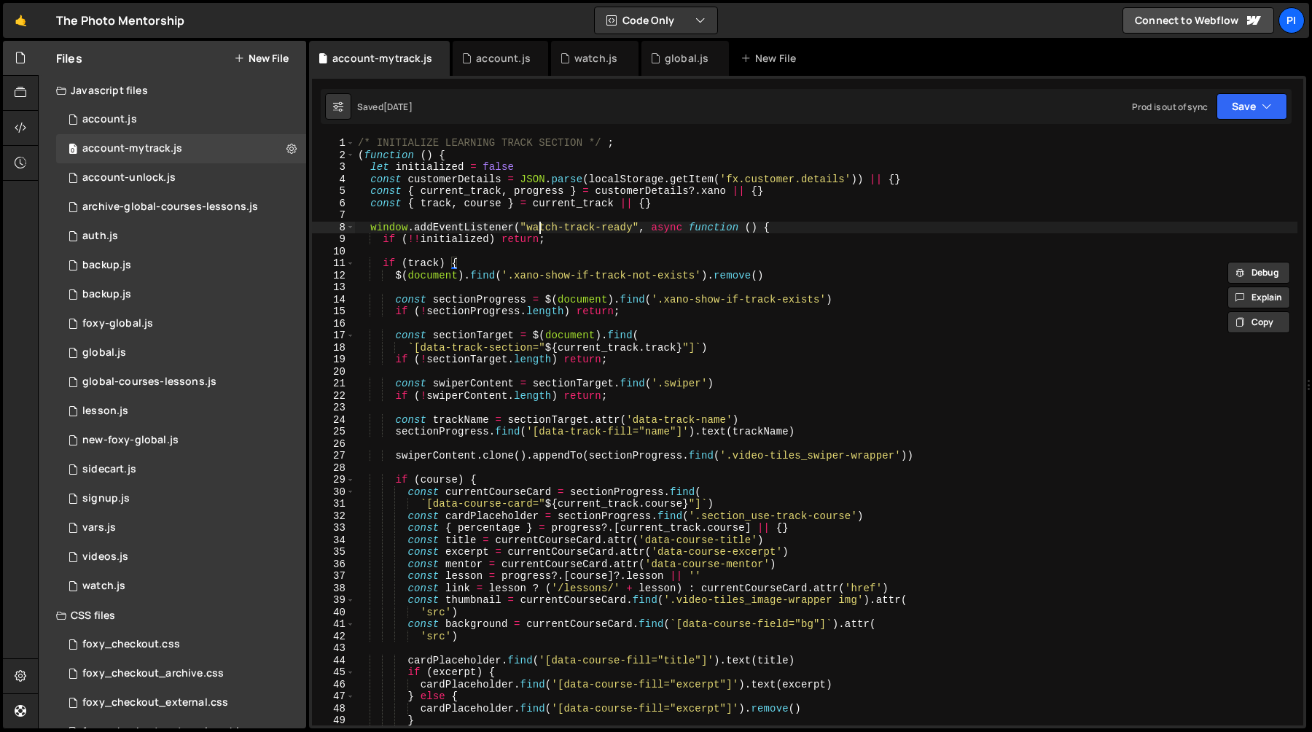
click at [542, 226] on div "/* INITIALIZE LEARNING TRACK SECTION */ ; ( function ( ) { let initialized = fa…" at bounding box center [826, 443] width 943 height 612
type textarea "window.addEventListener("watch-track-ready", async function () {"
click at [542, 226] on div "/* INITIALIZE LEARNING TRACK SECTION */ ; ( function ( ) { let initialized = fa…" at bounding box center [826, 443] width 943 height 612
click at [632, 228] on div "/* INITIALIZE LEARNING TRACK SECTION */ ; ( function ( ) { let initialized = fa…" at bounding box center [826, 443] width 943 height 612
drag, startPoint x: 632, startPoint y: 228, endPoint x: 525, endPoint y: 227, distance: 107.2
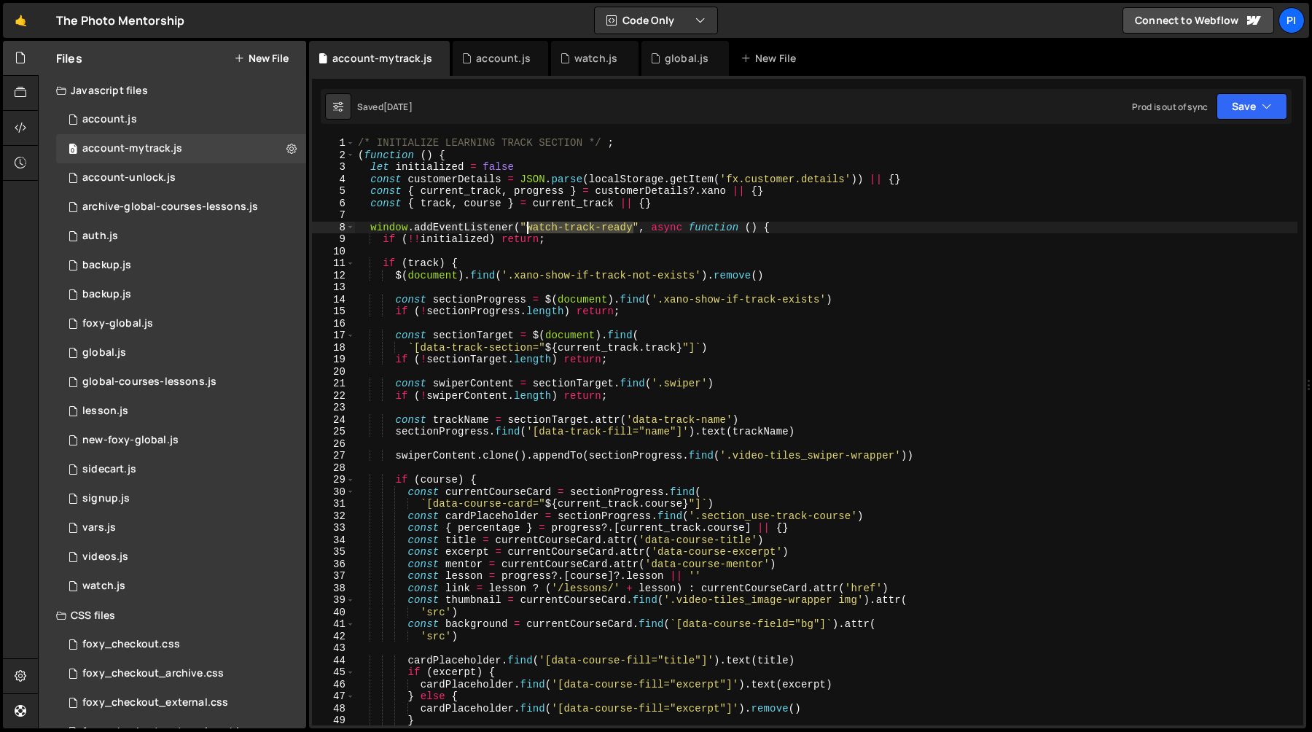
click at [525, 227] on div "/* INITIALIZE LEARNING TRACK SECTION */ ; ( function ( ) { let initialized = fa…" at bounding box center [826, 443] width 943 height 612
click at [558, 226] on div "/* INITIALIZE LEARNING TRACK SECTION */ ; ( function ( ) { let initialized = fa…" at bounding box center [826, 431] width 943 height 588
click at [558, 226] on div "/* INITIALIZE LEARNING TRACK SECTION */ ; ( function ( ) { let initialized = fa…" at bounding box center [826, 443] width 943 height 612
click at [632, 230] on div "/* INITIALIZE LEARNING TRACK SECTION */ ; ( function ( ) { let initialized = fa…" at bounding box center [826, 443] width 943 height 612
click at [650, 253] on div "/* INITIALIZE LEARNING TRACK SECTION */ ; ( function ( ) { let initialized = fa…" at bounding box center [826, 443] width 943 height 612
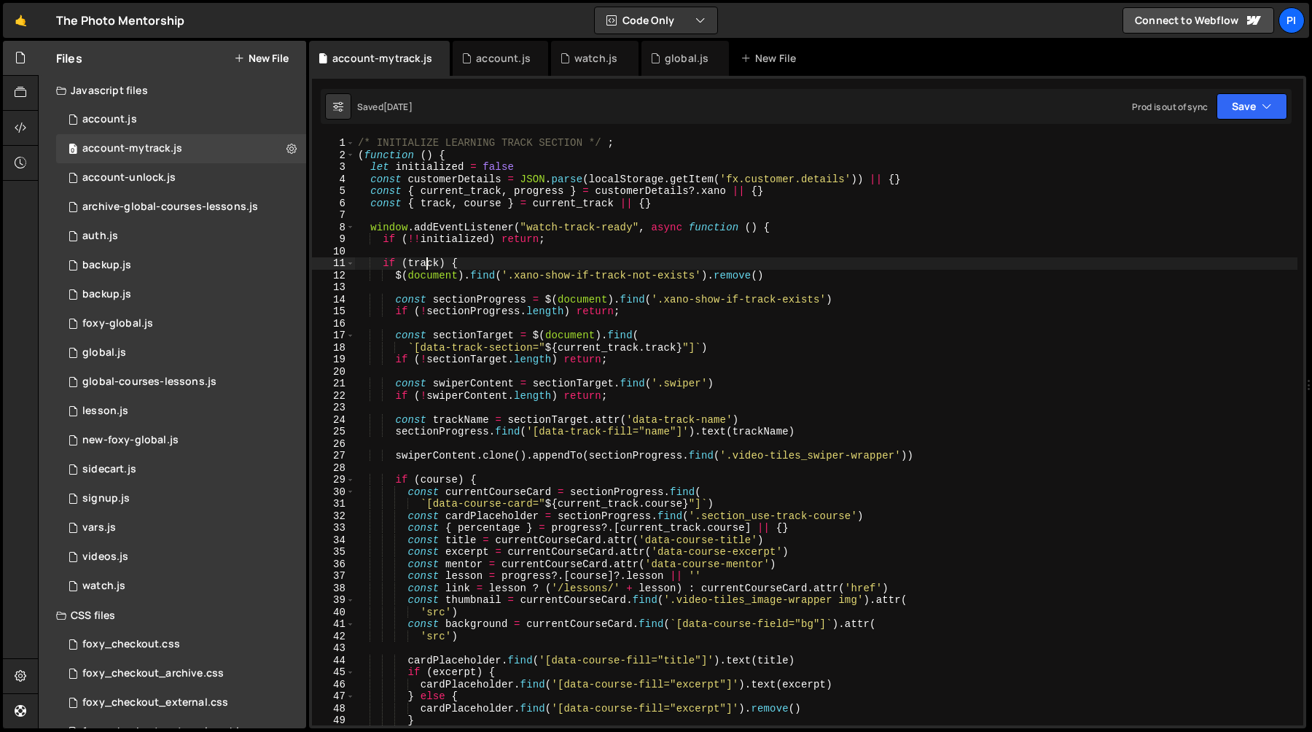
click at [428, 264] on div "/* INITIALIZE LEARNING TRACK SECTION */ ; ( function ( ) { let initialized = fa…" at bounding box center [826, 443] width 943 height 612
click at [428, 262] on div "/* INITIALIZE LEARNING TRACK SECTION */ ; ( function ( ) { let initialized = fa…" at bounding box center [826, 443] width 943 height 612
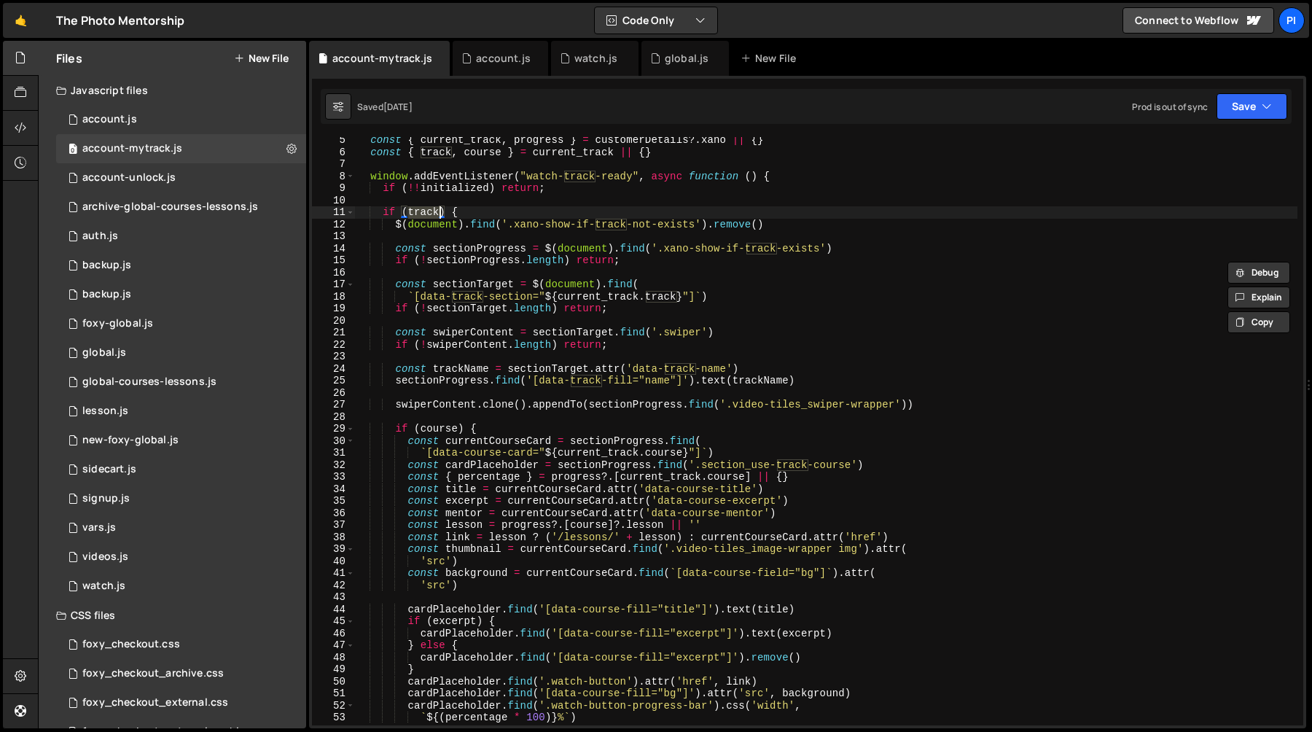
scroll to position [0, 0]
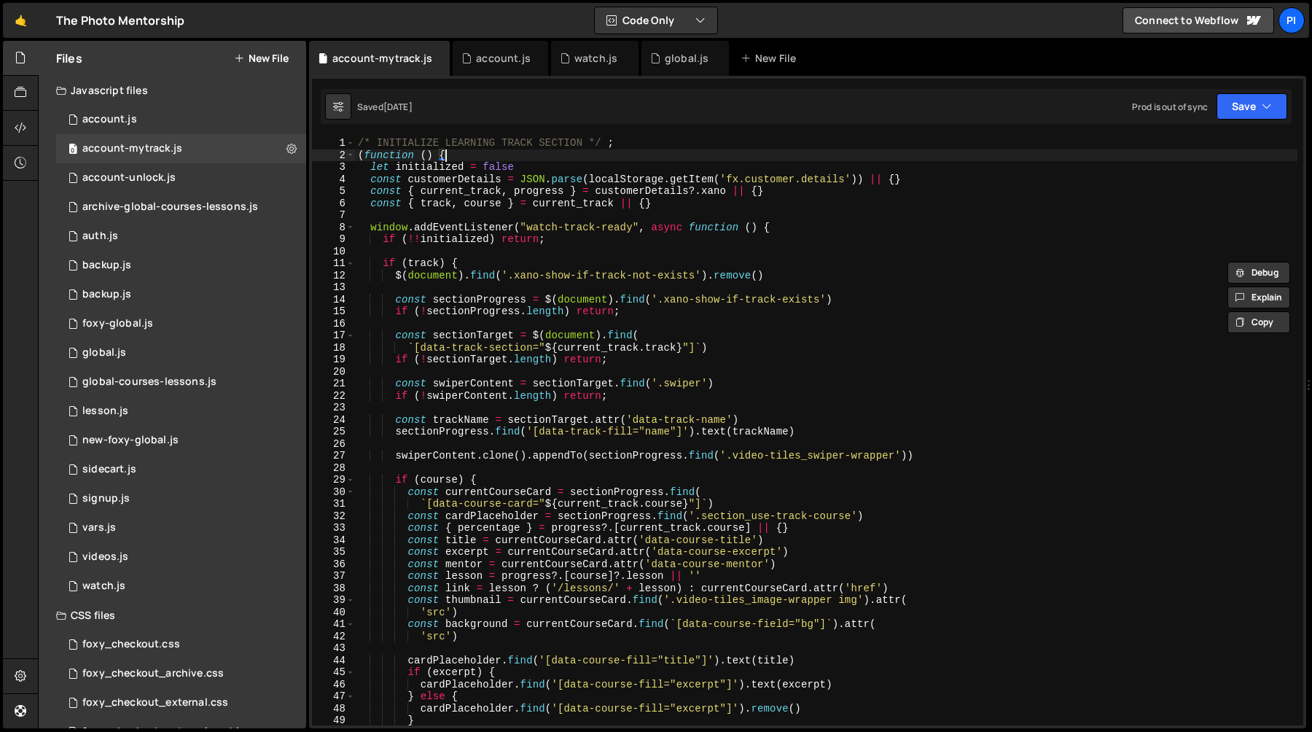
click at [635, 156] on div "/* INITIALIZE LEARNING TRACK SECTION */ ; ( function ( ) { let initialized = fa…" at bounding box center [826, 443] width 943 height 612
type textarea "(function () {"
click at [537, 227] on div "/* INITIALIZE LEARNING TRACK SECTION */ ; ( function ( ) { let initialized = fa…" at bounding box center [826, 443] width 943 height 612
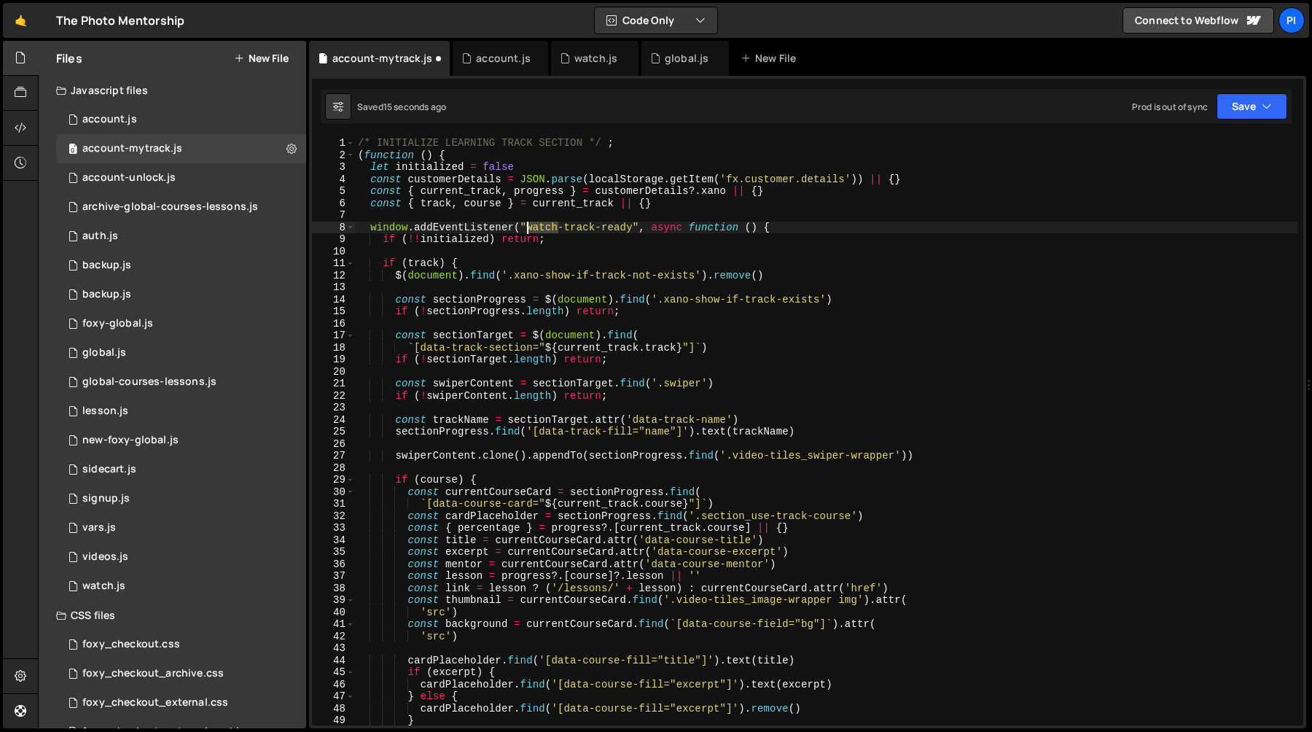
click at [537, 227] on div "/* INITIALIZE LEARNING TRACK SECTION */ ; ( function ( ) { let initialized = fa…" at bounding box center [826, 443] width 943 height 612
click at [672, 300] on div "/* INITIALIZE LEARNING TRACK SECTION */ ; ( function ( ) { let initialized = fa…" at bounding box center [826, 443] width 943 height 612
type textarea "const sectionProgress = $(document).find('.xano-show-if-track-exists')"
click at [672, 300] on div "/* INITIALIZE LEARNING TRACK SECTION */ ; ( function ( ) { let initialized = fa…" at bounding box center [826, 443] width 943 height 612
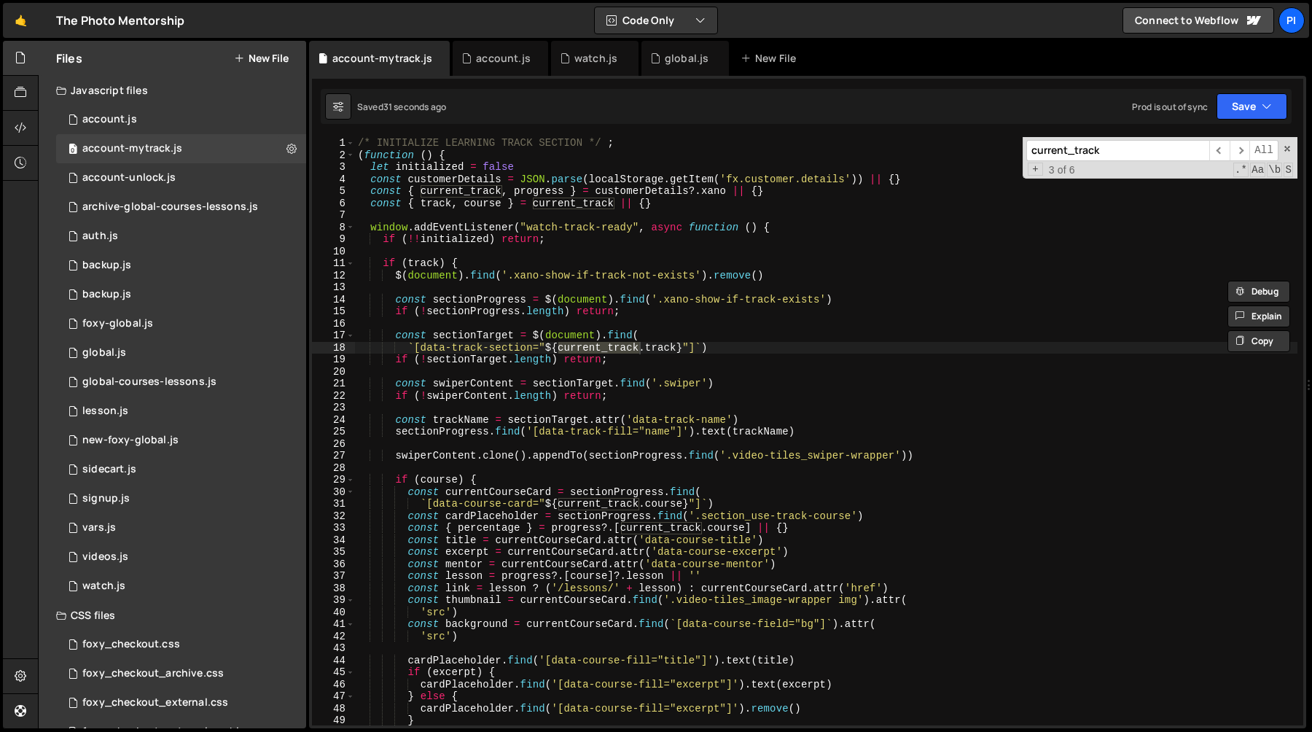
type input "current_track"
click at [598, 351] on div "/* INITIALIZE LEARNING TRACK SECTION */ ; ( function ( ) { let initialized = fa…" at bounding box center [826, 431] width 943 height 588
click at [598, 351] on div "/* INITIALIZE LEARNING TRACK SECTION */ ; ( function ( ) { let initialized = fa…" at bounding box center [826, 443] width 943 height 612
click at [604, 354] on div "/* INITIALIZE LEARNING TRACK SECTION */ ; ( function ( ) { let initialized = fa…" at bounding box center [826, 443] width 943 height 612
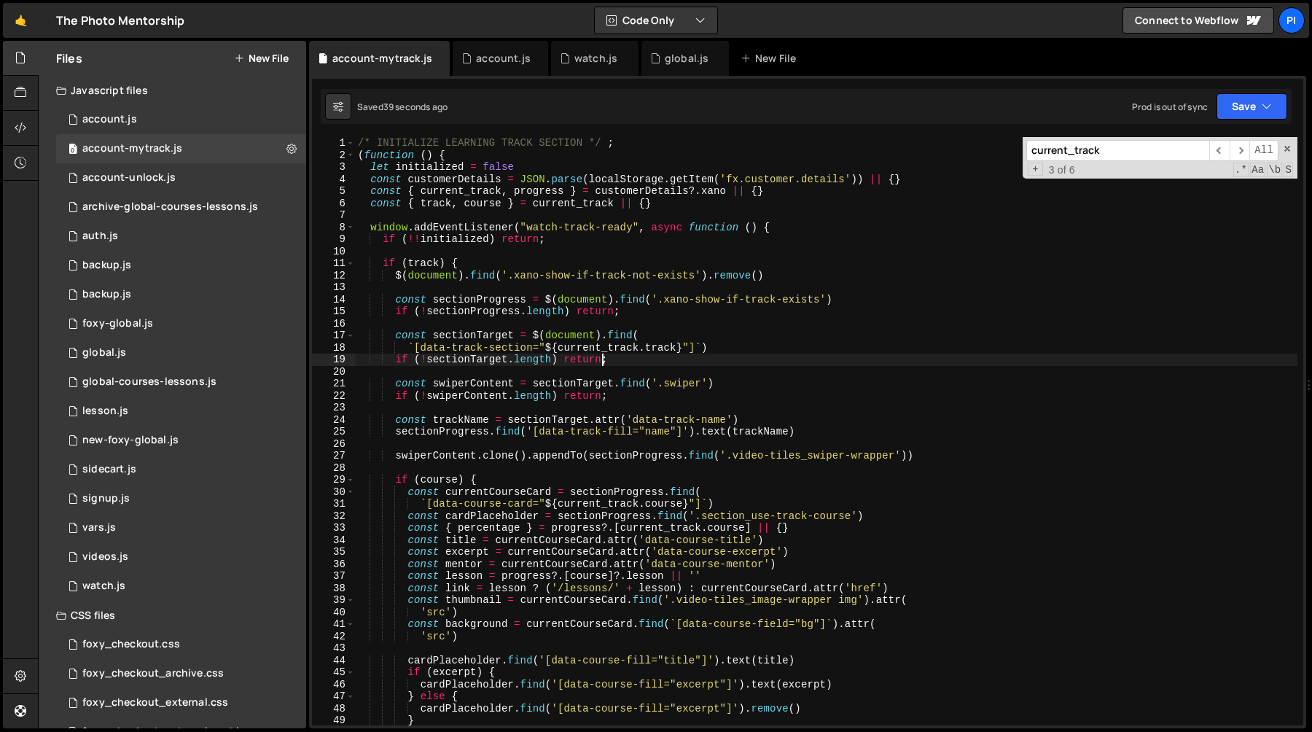
click at [604, 354] on div "/* INITIALIZE LEARNING TRACK SECTION */ ; ( function ( ) { let initialized = fa…" at bounding box center [826, 443] width 943 height 612
click at [604, 347] on div "/* INITIALIZE LEARNING TRACK SECTION */ ; ( function ( ) { let initialized = fa…" at bounding box center [826, 443] width 943 height 612
type textarea "`[data-track-section="${current_track.track}"]`)"
click at [604, 347] on div "/* INITIALIZE LEARNING TRACK SECTION */ ; ( function ( ) { let initialized = fa…" at bounding box center [826, 443] width 943 height 612
click at [1289, 149] on span at bounding box center [1287, 149] width 10 height 10
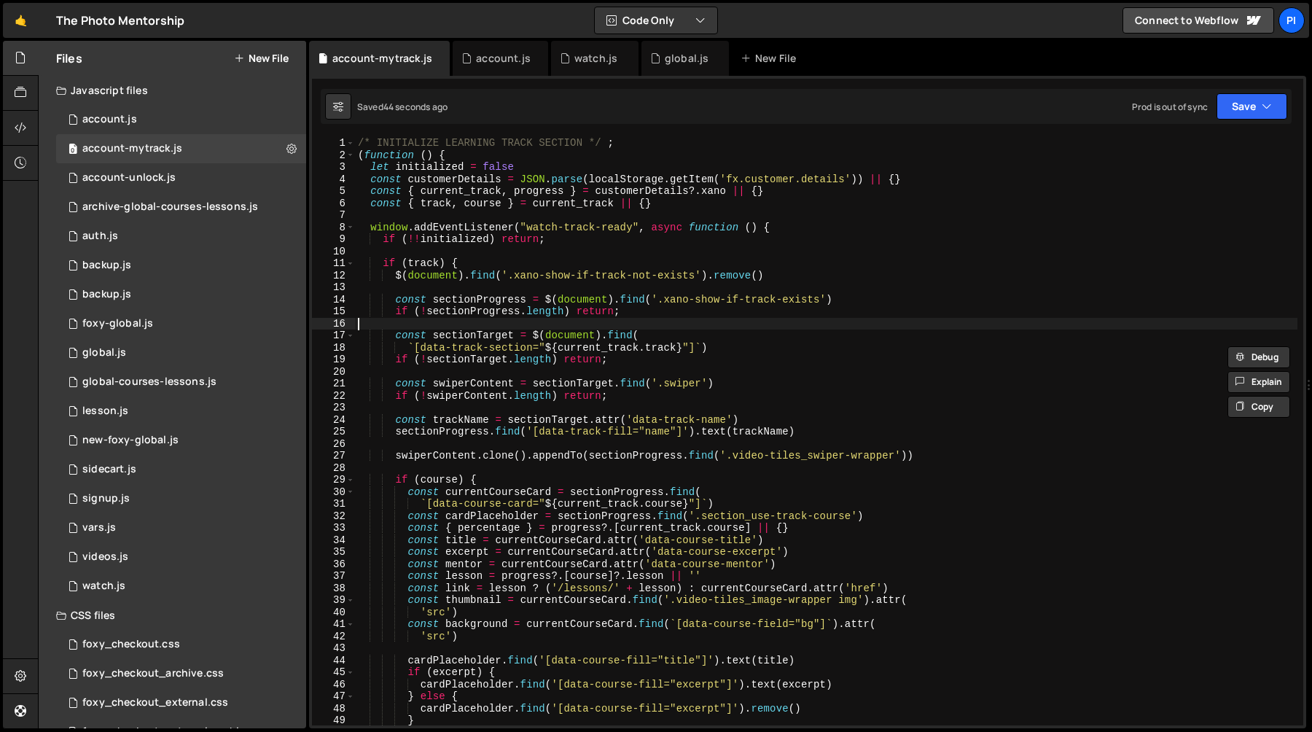
click at [604, 319] on div "/* INITIALIZE LEARNING TRACK SECTION */ ; ( function ( ) { let initialized = fa…" at bounding box center [826, 443] width 943 height 612
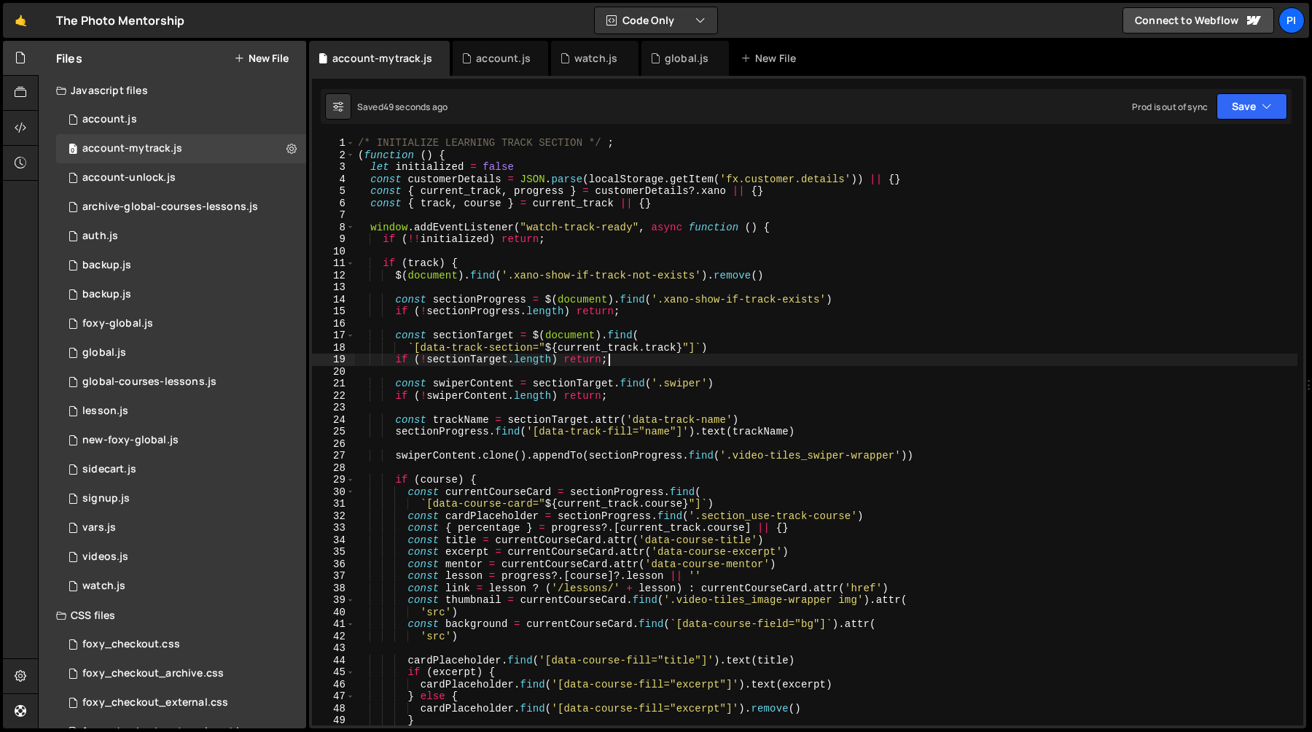
click at [615, 356] on div "/* INITIALIZE LEARNING TRACK SECTION */ ; ( function ( ) { let initialized = fa…" at bounding box center [826, 443] width 943 height 612
click at [615, 348] on div "/* INITIALIZE LEARNING TRACK SECTION */ ; ( function ( ) { let initialized = fa…" at bounding box center [826, 443] width 943 height 612
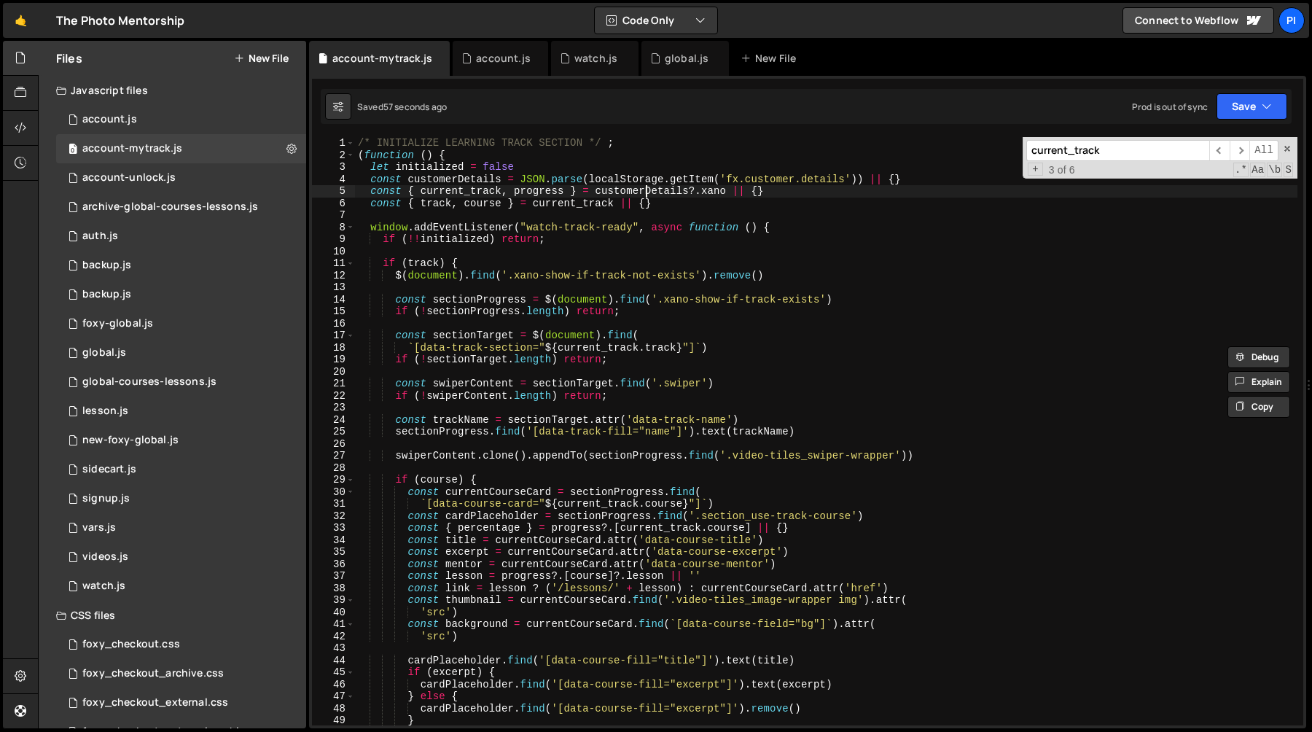
click at [646, 192] on div "/* INITIALIZE LEARNING TRACK SECTION */ ; ( function ( ) { let initialized = fa…" at bounding box center [826, 443] width 943 height 612
click at [485, 195] on div "/* INITIALIZE LEARNING TRACK SECTION */ ; ( function ( ) { let initialized = fa…" at bounding box center [826, 443] width 943 height 612
click at [526, 227] on div "/* INITIALIZE LEARNING TRACK SECTION */ ; ( function ( ) { let initialized = fa…" at bounding box center [826, 443] width 943 height 612
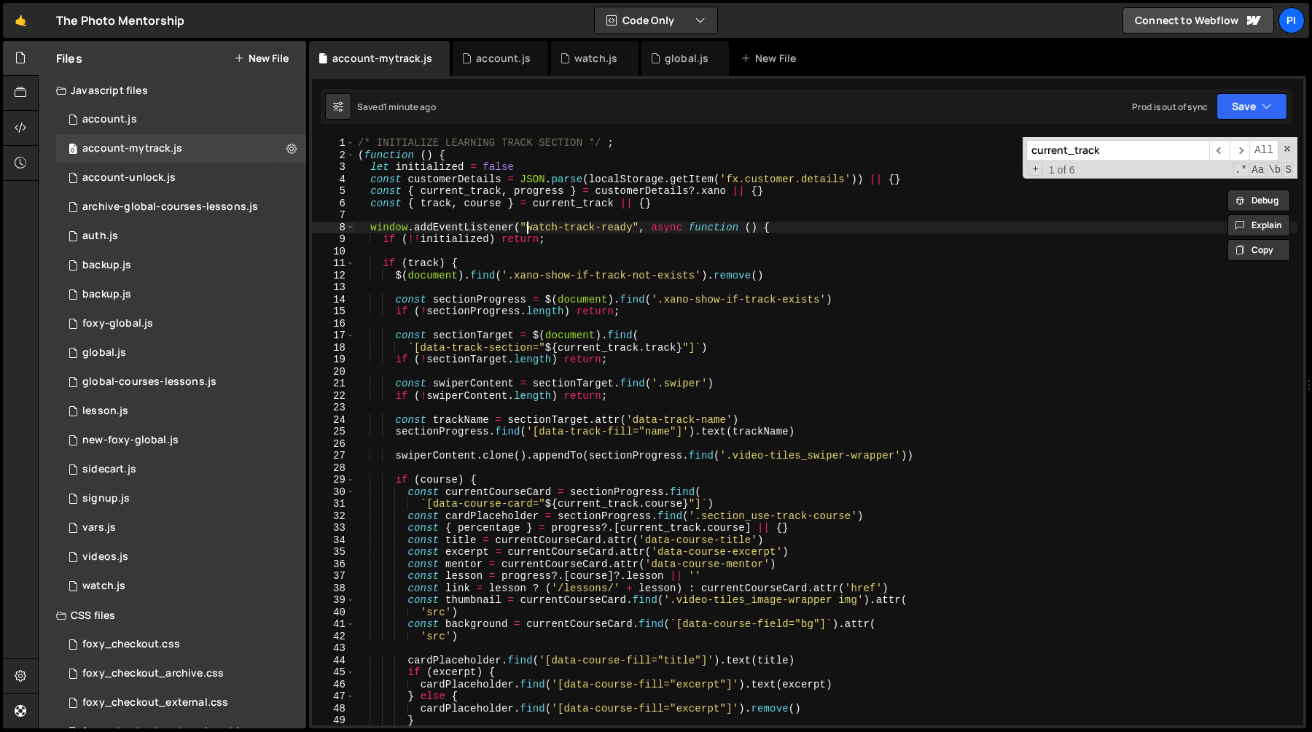
click at [526, 227] on div "/* INITIALIZE LEARNING TRACK SECTION */ ; ( function ( ) { let initialized = fa…" at bounding box center [826, 443] width 943 height 612
click at [633, 230] on div "/* INITIALIZE LEARNING TRACK SECTION */ ; ( function ( ) { let initialized = fa…" at bounding box center [826, 443] width 943 height 612
click at [633, 230] on div "/* INITIALIZE LEARNING TRACK SECTION */ ; ( function ( ) { let initialized = fa…" at bounding box center [826, 431] width 943 height 588
click at [525, 227] on div "/* INITIALIZE LEARNING TRACK SECTION */ ; ( function ( ) { let initialized = fa…" at bounding box center [826, 443] width 943 height 612
click at [781, 191] on div "/* INITIALIZE LEARNING TRACK SECTION */ ; ( function ( ) { let initialized = fa…" at bounding box center [826, 443] width 943 height 612
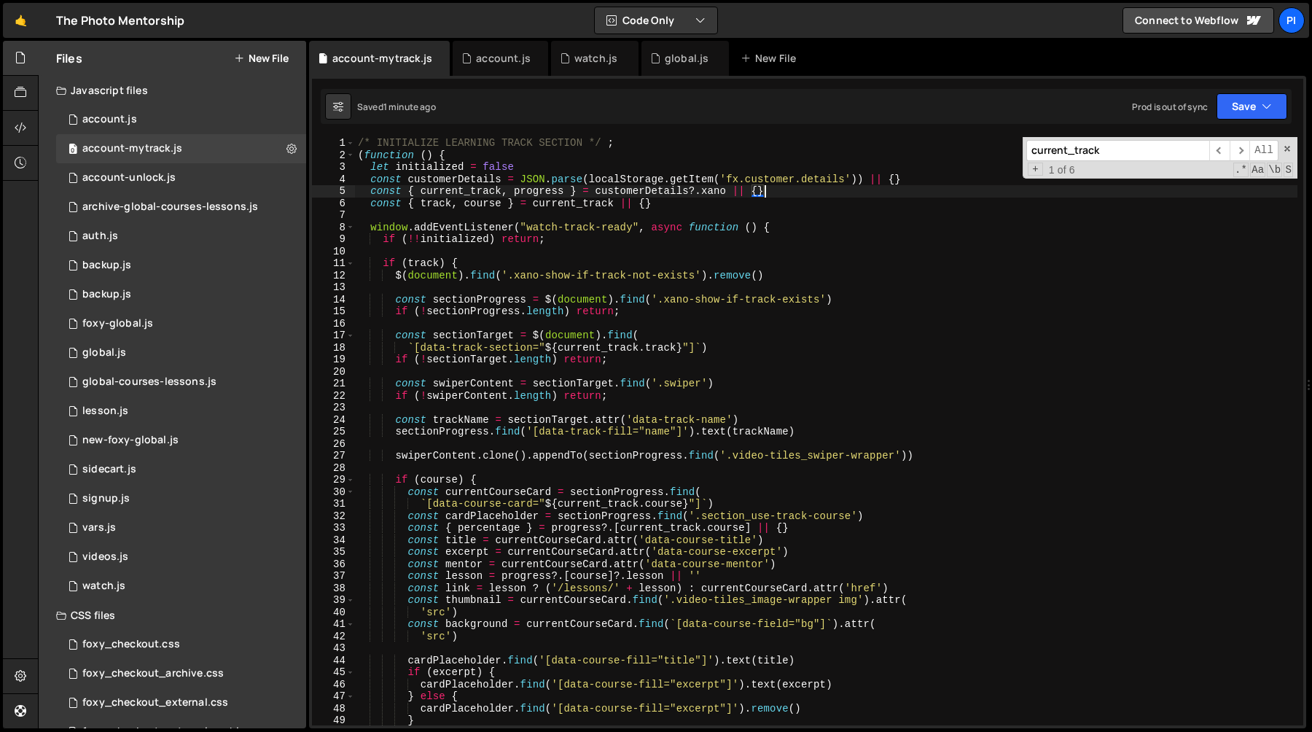
click at [783, 234] on div "/* INITIALIZE LEARNING TRACK SECTION */ ; ( function ( ) { let initialized = fa…" at bounding box center [826, 443] width 943 height 612
click at [545, 235] on div "/* INITIALIZE LEARNING TRACK SECTION */ ; ( function ( ) { let initialized = fa…" at bounding box center [826, 443] width 943 height 612
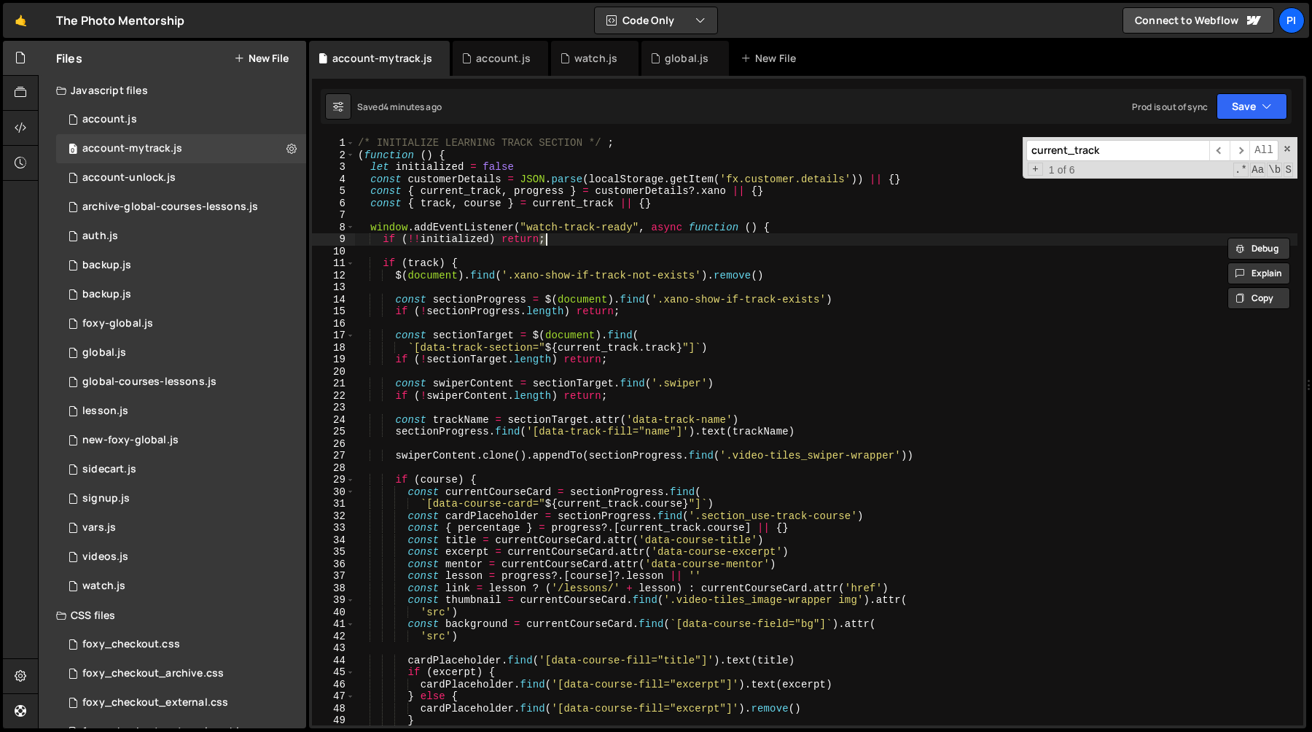
click at [545, 224] on div "/* INITIALIZE LEARNING TRACK SECTION */ ; ( function ( ) { let initialized = fa…" at bounding box center [826, 443] width 943 height 612
click at [625, 226] on div "/* INITIALIZE LEARNING TRACK SECTION */ ; ( function ( ) { let initialized = fa…" at bounding box center [826, 443] width 943 height 612
click at [634, 223] on div "/* INITIALIZE LEARNING TRACK SECTION */ ; ( function ( ) { let initialized = fa…" at bounding box center [826, 443] width 943 height 612
click at [524, 229] on div "/* INITIALIZE LEARNING TRACK SECTION */ ; ( function ( ) { let initialized = fa…" at bounding box center [826, 443] width 943 height 612
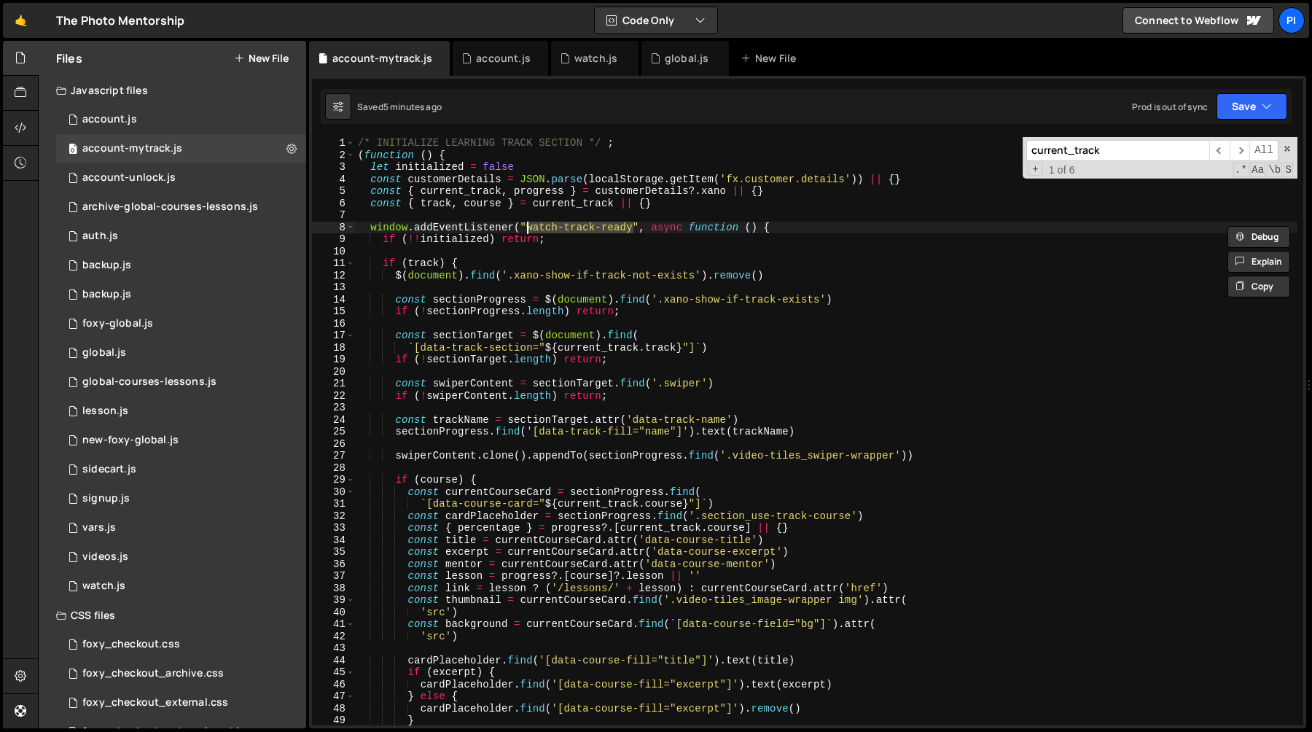
click at [480, 228] on div "/* INITIALIZE LEARNING TRACK SECTION */ ; ( function ( ) { let initialized = fa…" at bounding box center [826, 443] width 943 height 612
click at [526, 224] on div "/* INITIALIZE LEARNING TRACK SECTION */ ; ( function ( ) { let initialized = fa…" at bounding box center [826, 443] width 943 height 612
click at [1287, 148] on span at bounding box center [1287, 149] width 10 height 10
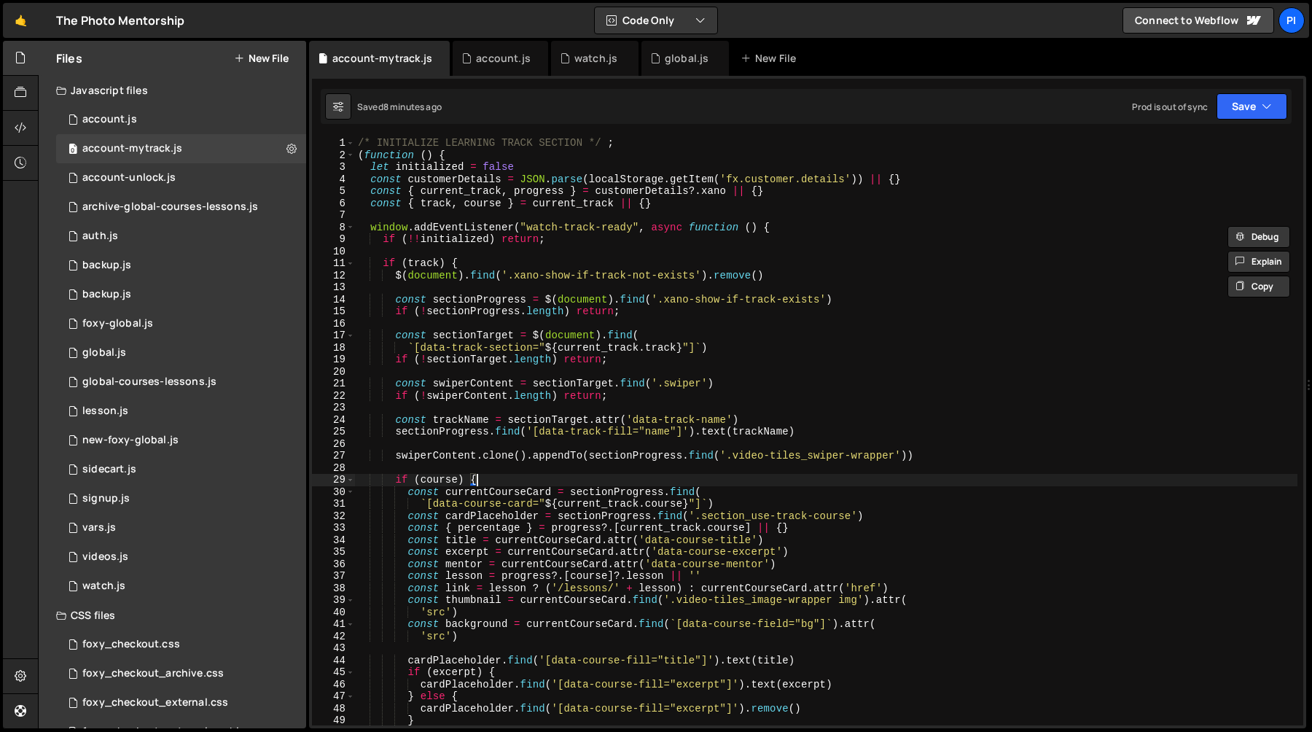
click at [748, 479] on div "/* INITIALIZE LEARNING TRACK SECTION */ ; ( function ( ) { let initialized = fa…" at bounding box center [826, 443] width 943 height 612
click at [397, 455] on div "/* INITIALIZE LEARNING TRACK SECTION */ ; ( function ( ) { let initialized = fa…" at bounding box center [826, 443] width 943 height 612
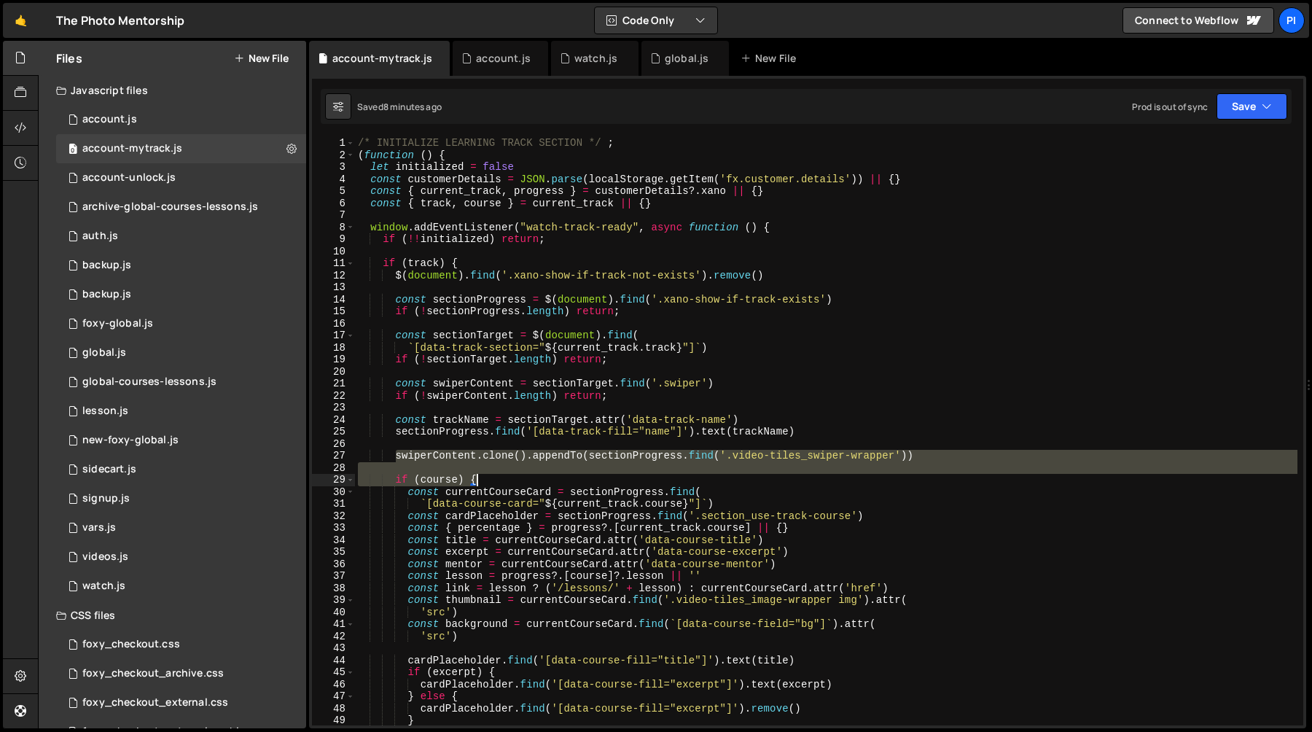
drag, startPoint x: 397, startPoint y: 455, endPoint x: 508, endPoint y: 477, distance: 113.8
click at [508, 477] on div "/* INITIALIZE LEARNING TRACK SECTION */ ; ( function ( ) { let initialized = fa…" at bounding box center [826, 443] width 943 height 612
click at [531, 476] on div "/* INITIALIZE LEARNING TRACK SECTION */ ; ( function ( ) { let initialized = fa…" at bounding box center [826, 431] width 943 height 588
type textarea "if (course) {"
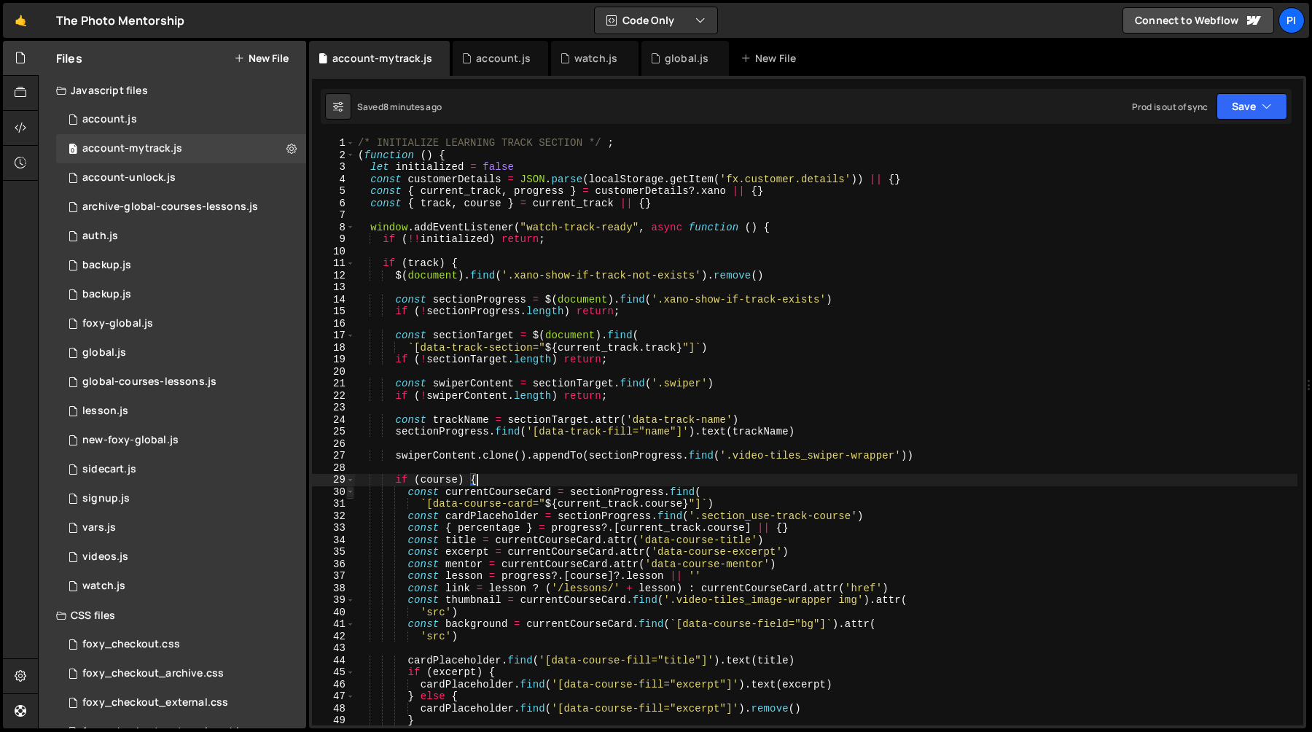
click at [346, 491] on span at bounding box center [350, 492] width 8 height 12
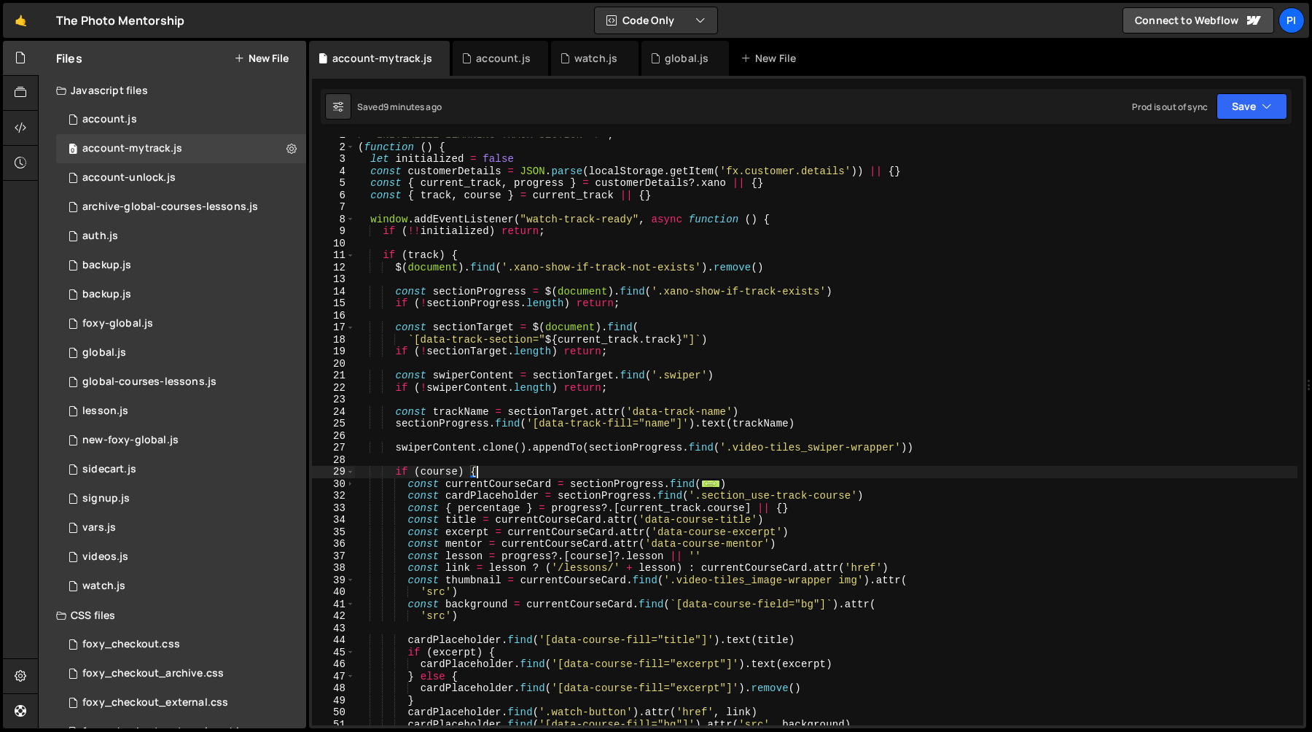
scroll to position [37, 0]
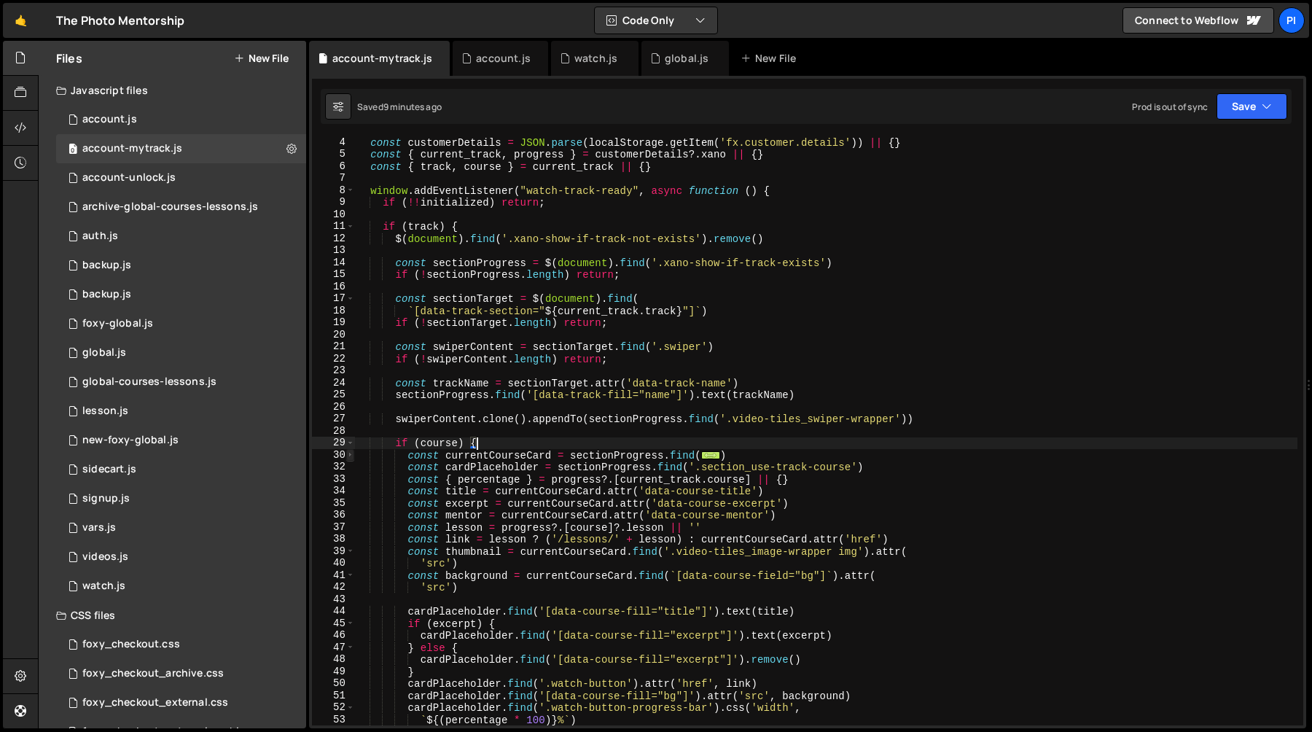
click at [350, 454] on span at bounding box center [350, 455] width 8 height 12
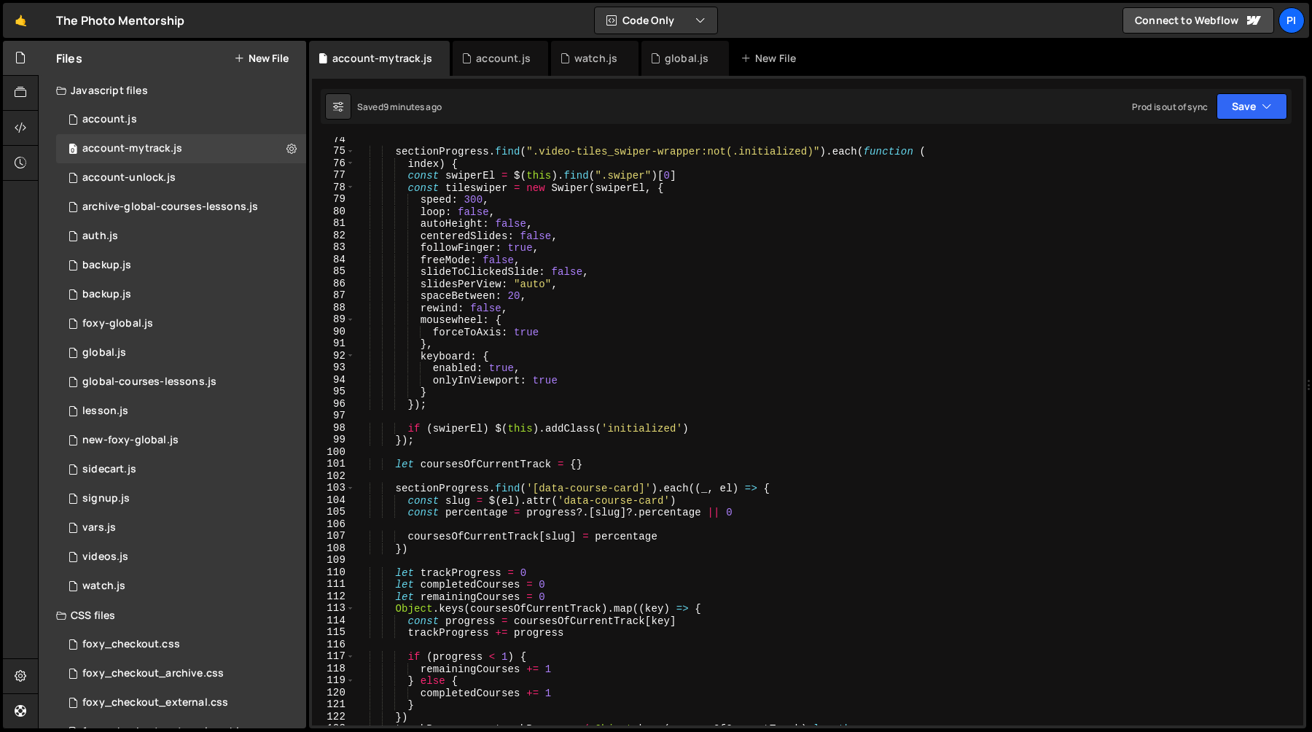
scroll to position [905, 0]
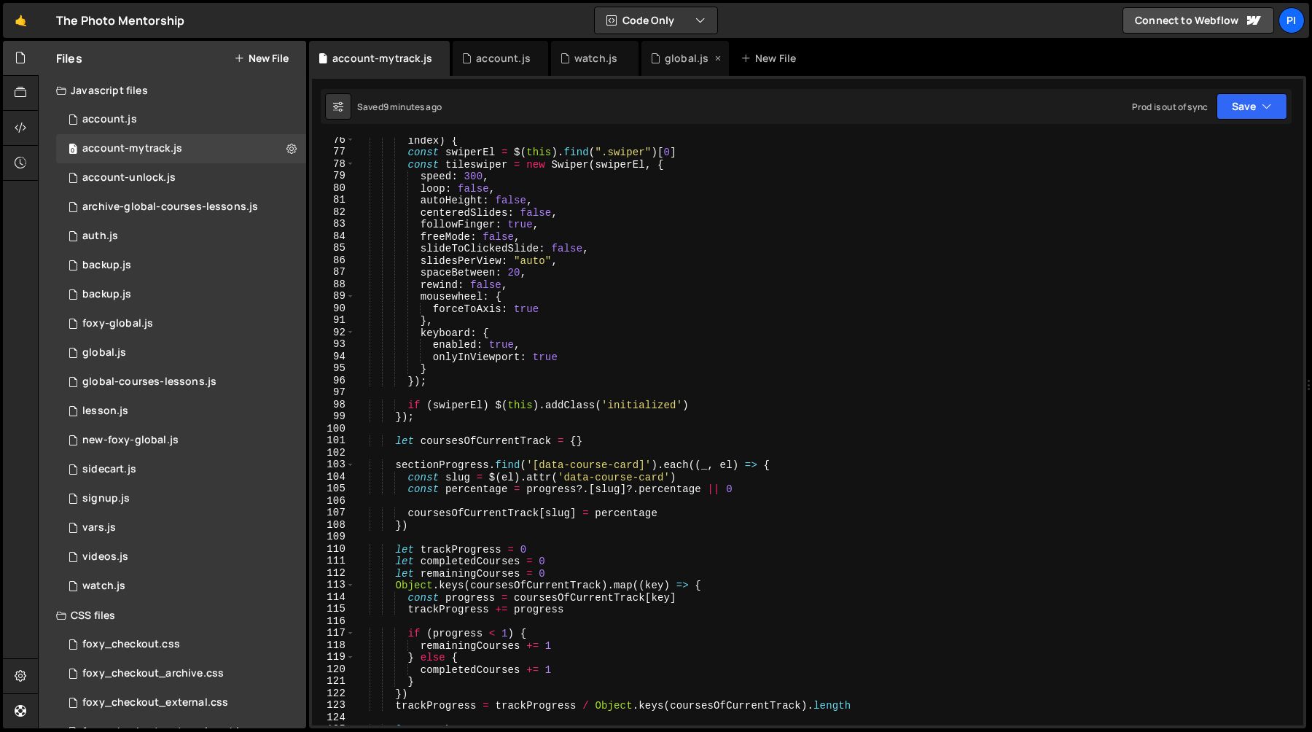
click at [668, 62] on div "global.js" at bounding box center [687, 58] width 44 height 15
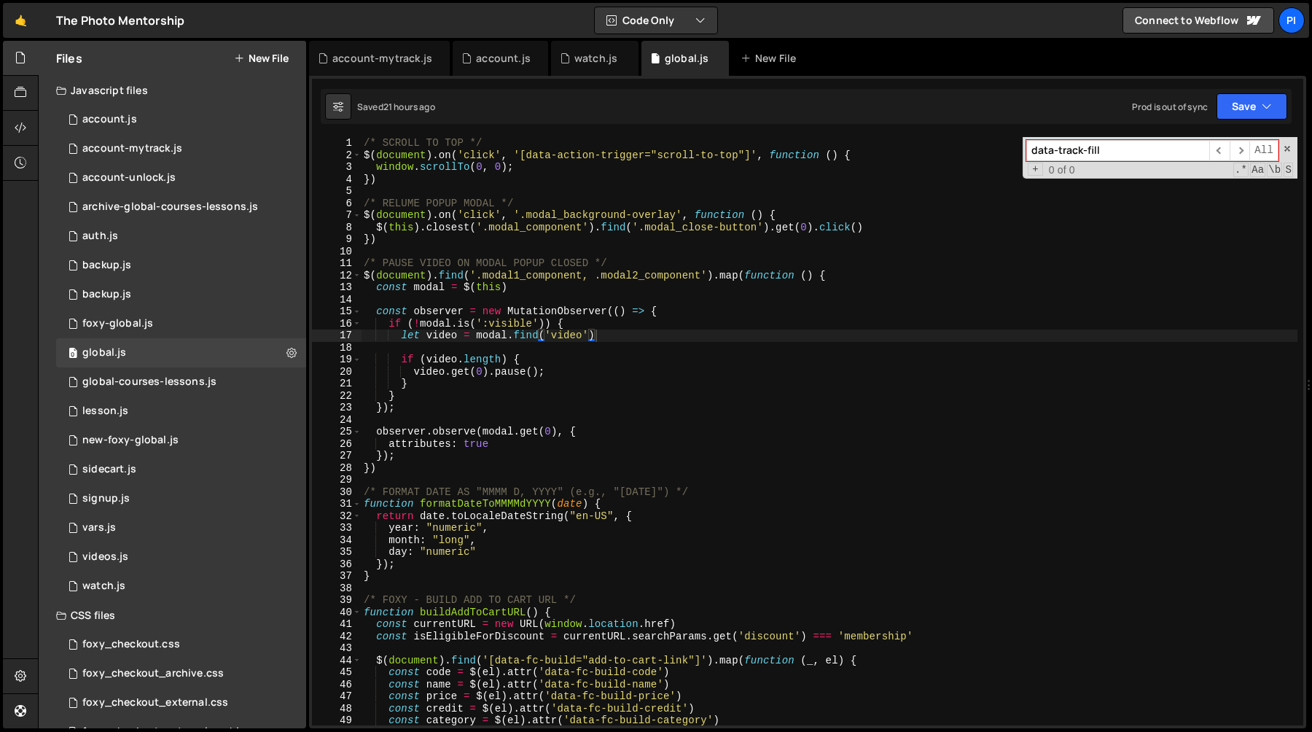
type textarea "$(document).find('.modal1_component, .modal2_component').map(function () {"
click at [671, 278] on div "/* SCROLL TO TOP */ $ ( document ) . on ( 'click' , '[data-action-trigger="scro…" at bounding box center [829, 443] width 937 height 612
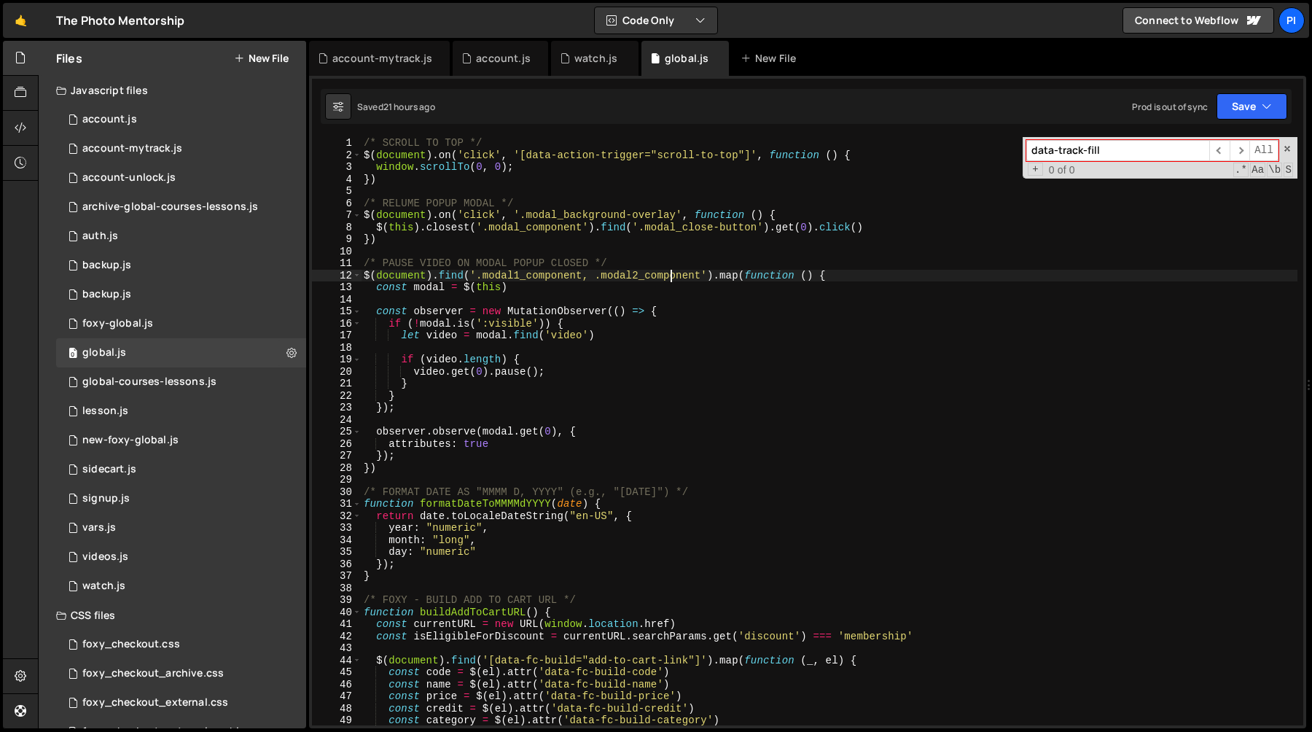
scroll to position [1376, 0]
paste input "change-track"
type input "data-change-track"
click at [394, 60] on div "account-mytrack.js" at bounding box center [382, 58] width 100 height 15
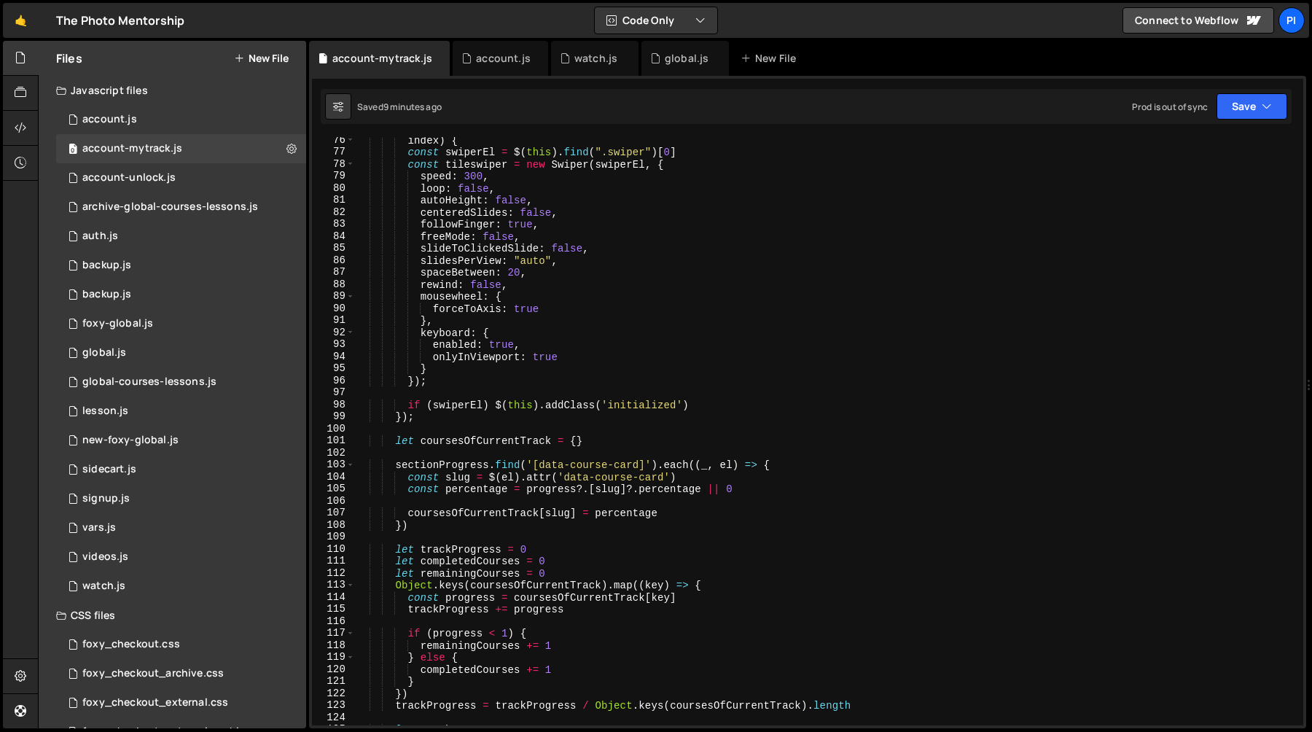
type textarea "speed: 300,"
click at [464, 173] on div "index ) { const swiperEl = $ ( this ) . find ( ".swiper" ) [ 0 ] const tileswip…" at bounding box center [826, 440] width 943 height 612
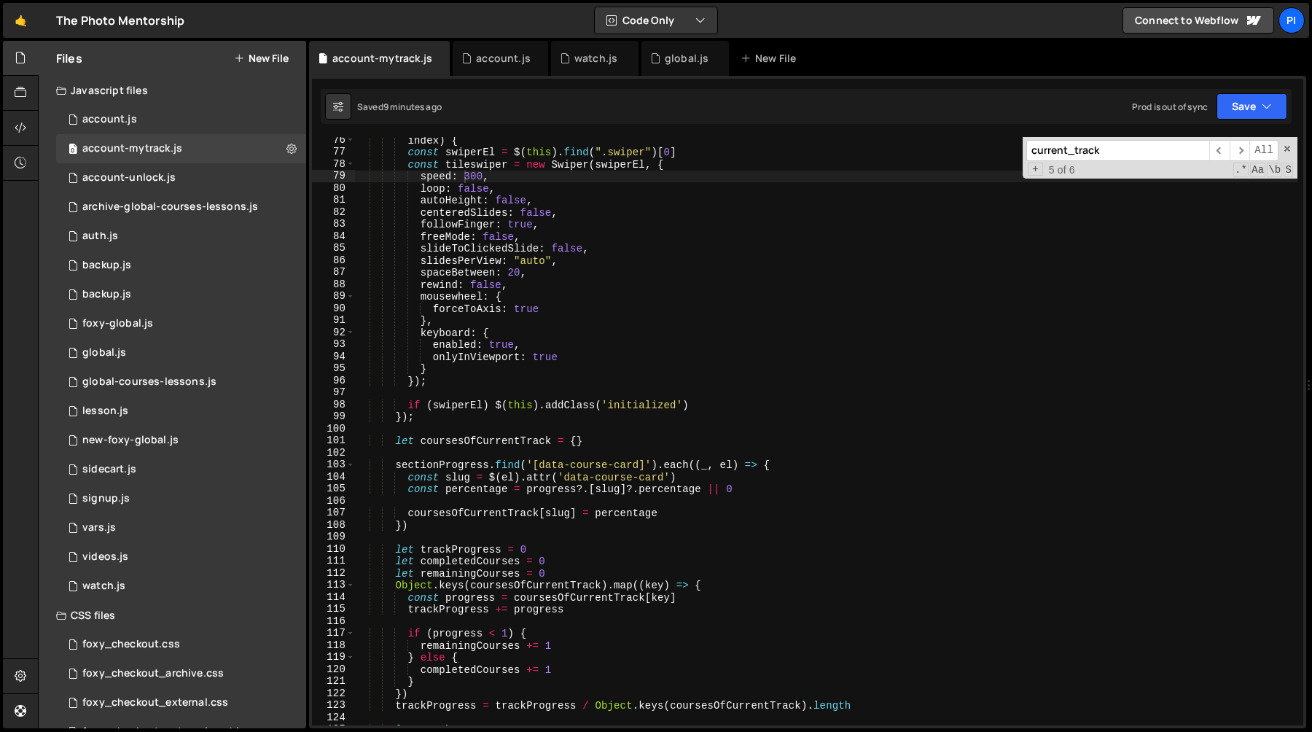
paste input "data-change-"
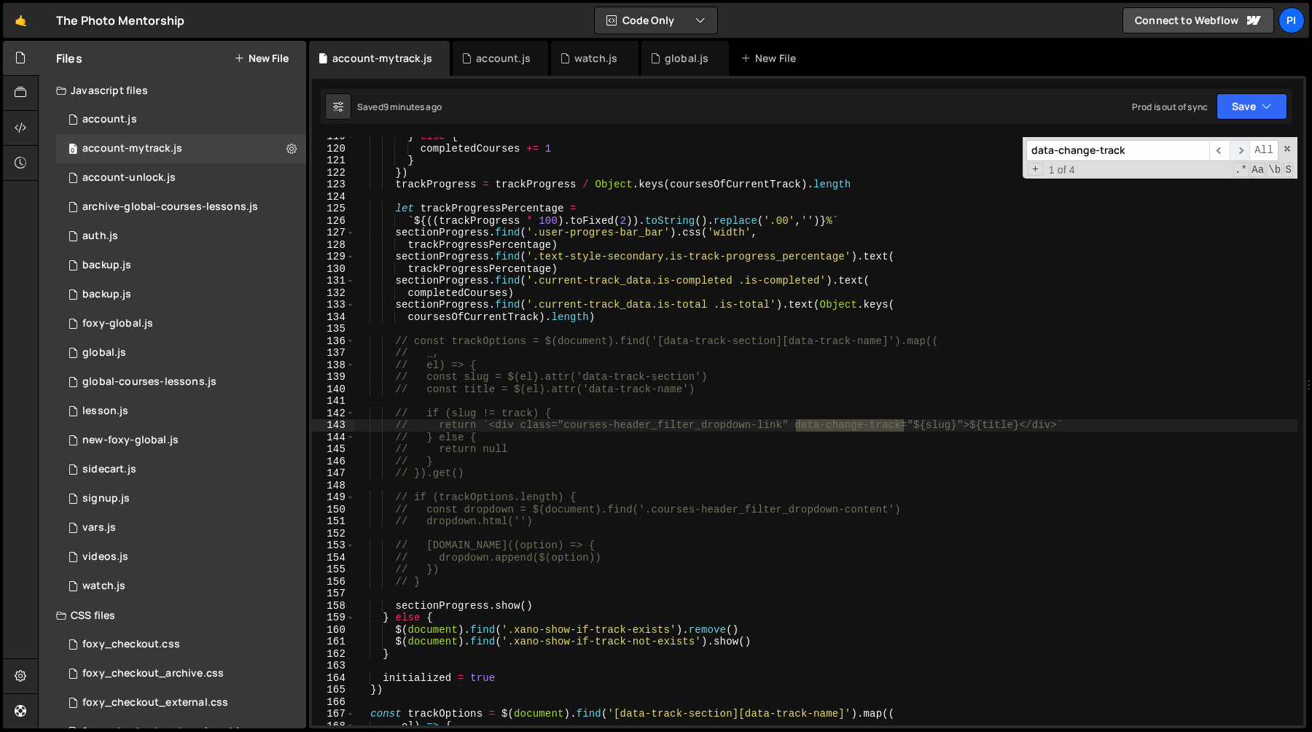
type input "data-change-track"
click at [1240, 150] on span "​" at bounding box center [1240, 150] width 20 height 21
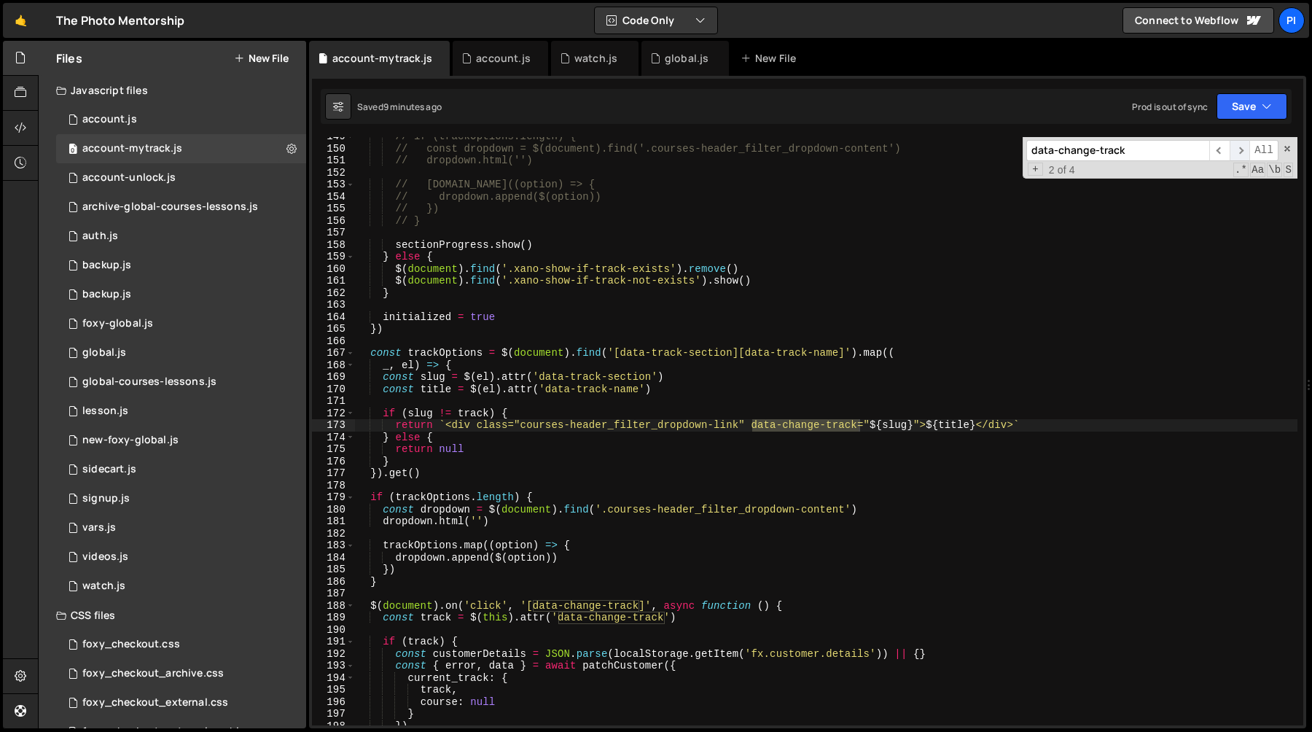
click at [1238, 147] on span "​" at bounding box center [1240, 150] width 20 height 21
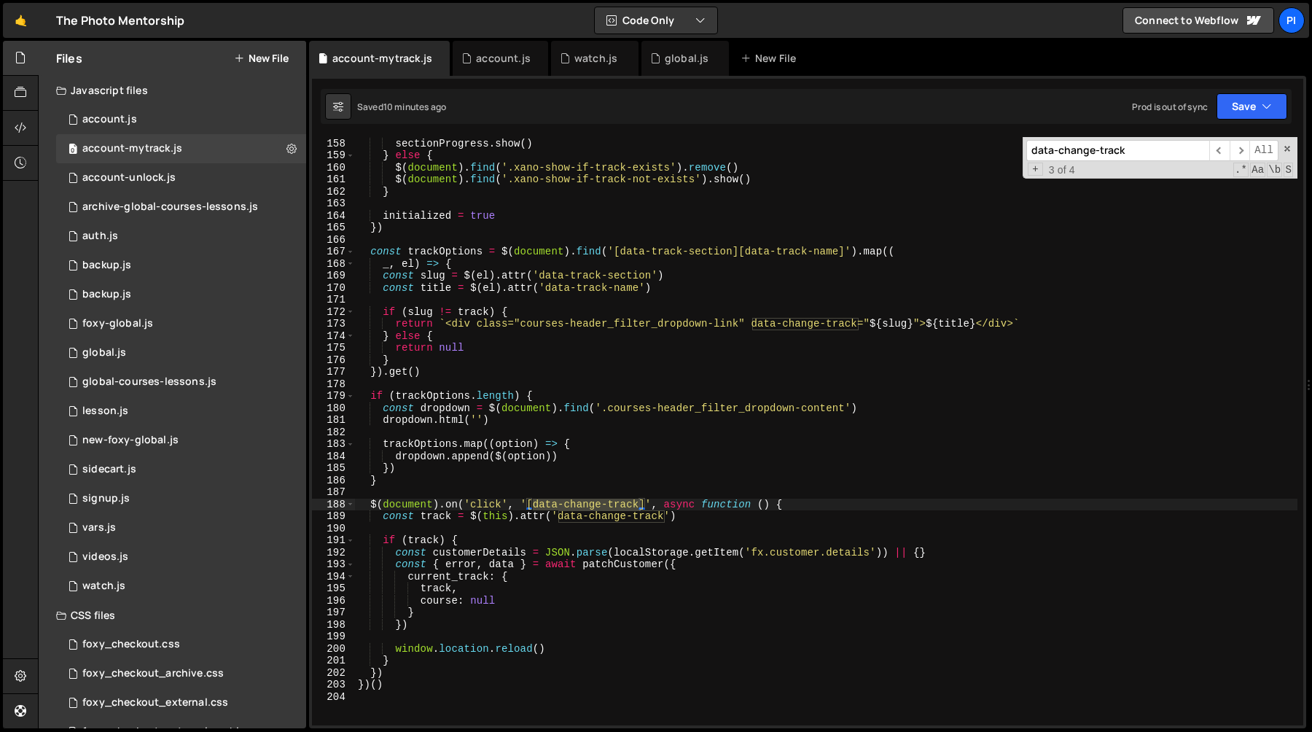
scroll to position [1906, 0]
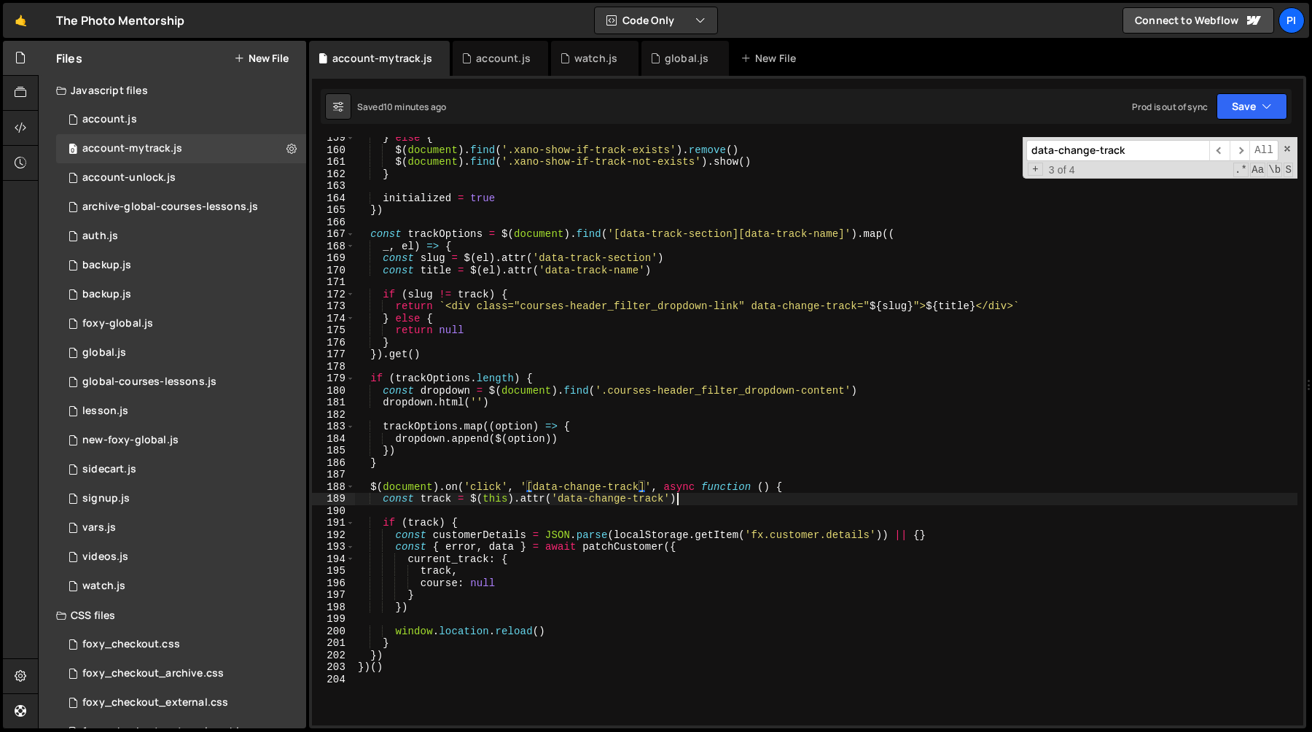
click at [687, 497] on div "} else { $ ( document ) . find ( '.xano-show-if-track-exists' ) . remove ( ) $ …" at bounding box center [826, 438] width 943 height 612
click at [667, 554] on div "} else { $ ( document ) . find ( '.xano-show-if-track-exists' ) . remove ( ) $ …" at bounding box center [826, 438] width 943 height 612
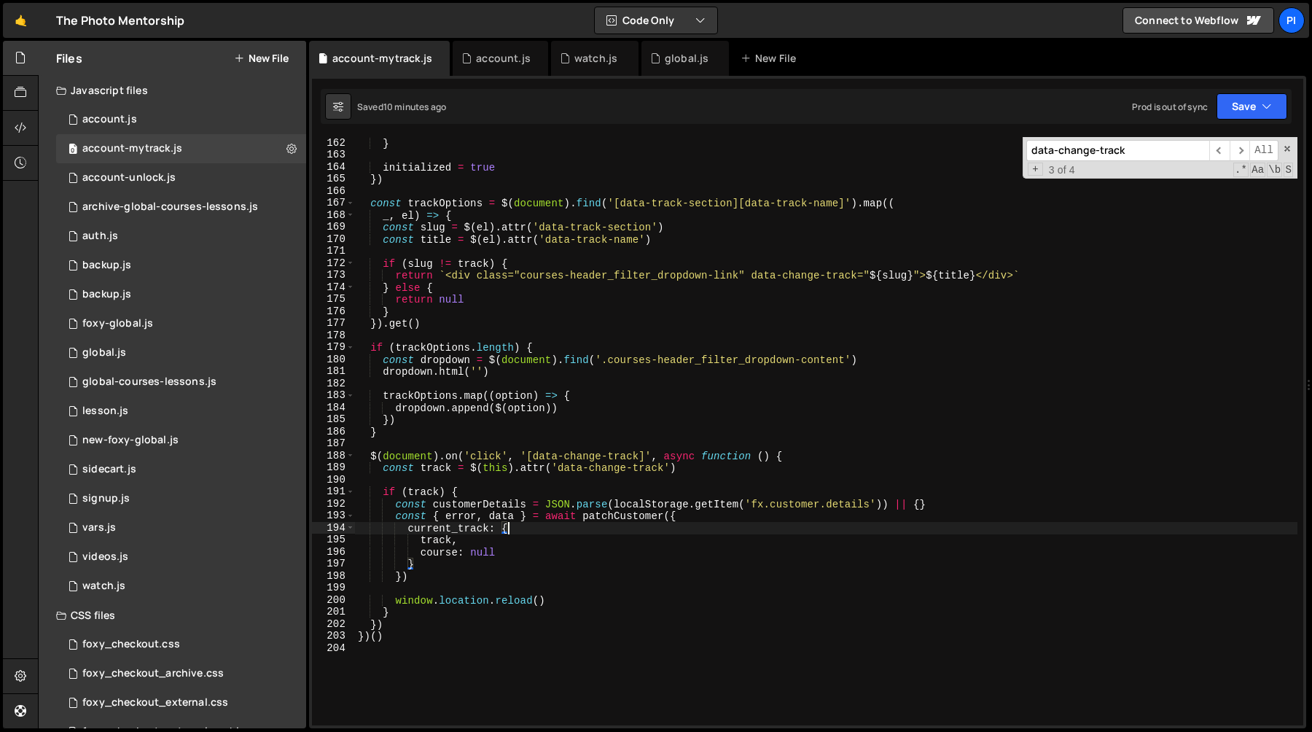
scroll to position [1948, 0]
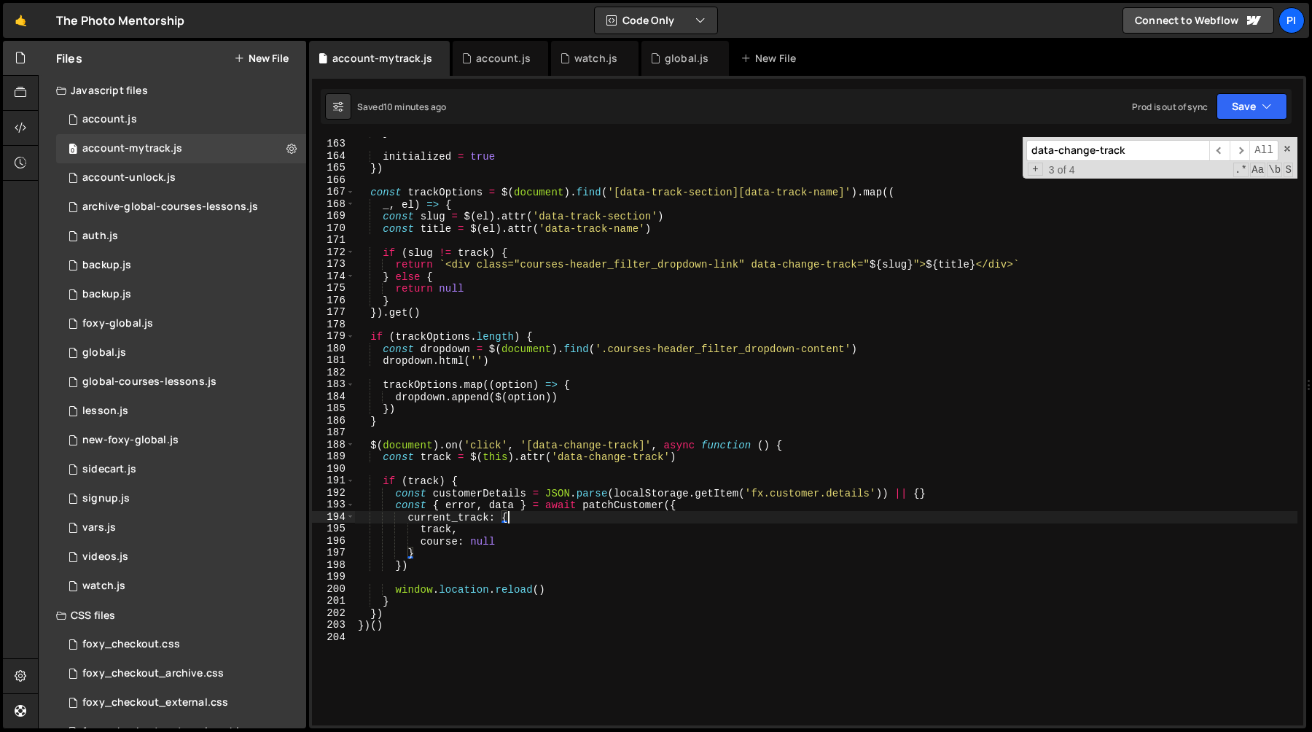
click at [507, 569] on div "} initialized = true }) const trackOptions = $ ( document ) . find ( '[data-tra…" at bounding box center [826, 432] width 943 height 612
type textarea "})"
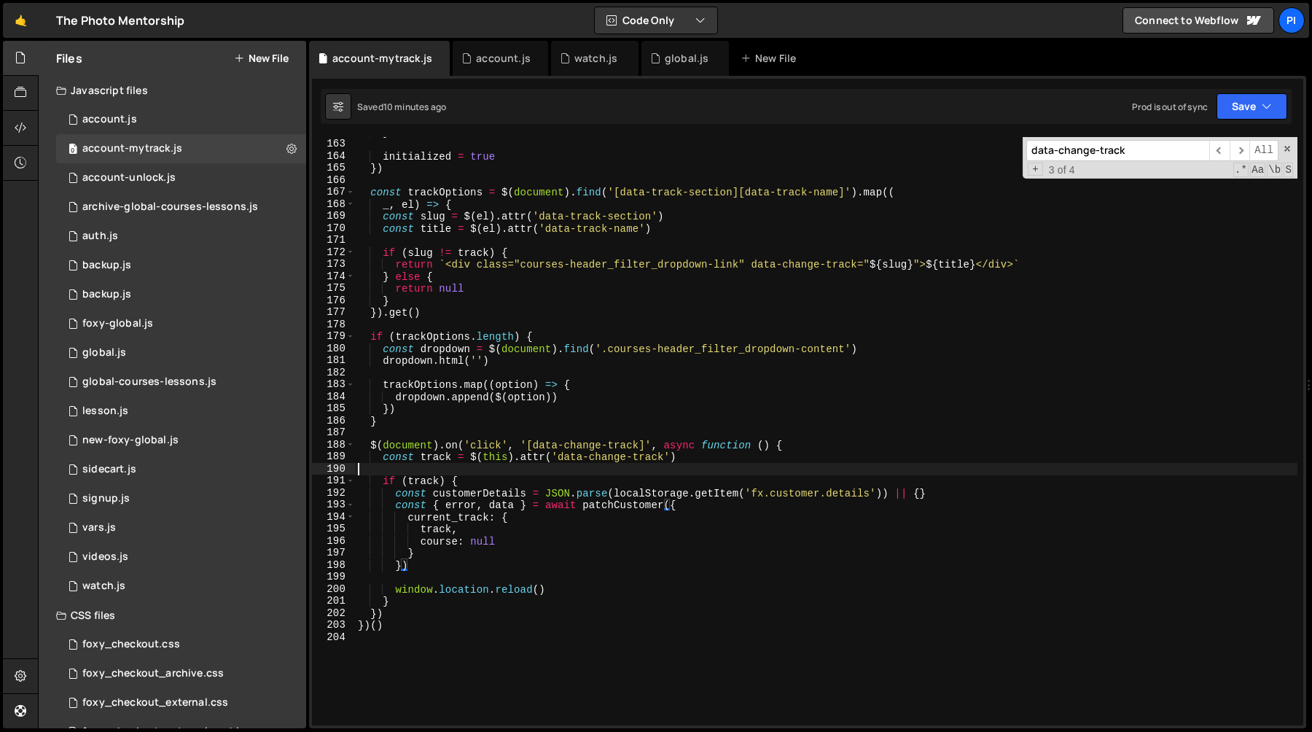
click at [516, 472] on div "} initialized = true }) const trackOptions = $ ( document ) . find ( '[data-tra…" at bounding box center [826, 432] width 943 height 612
click at [567, 452] on div "} initialized = true }) const trackOptions = $ ( document ) . find ( '[data-tra…" at bounding box center [826, 432] width 943 height 612
type textarea "const track = $(this).attr('data-change-track')"
click at [567, 452] on div "} initialized = true }) const trackOptions = $ ( document ) . find ( '[data-tra…" at bounding box center [826, 432] width 943 height 612
click at [696, 459] on div "} initialized = true }) const trackOptions = $ ( document ) . find ( '[data-tra…" at bounding box center [826, 432] width 943 height 612
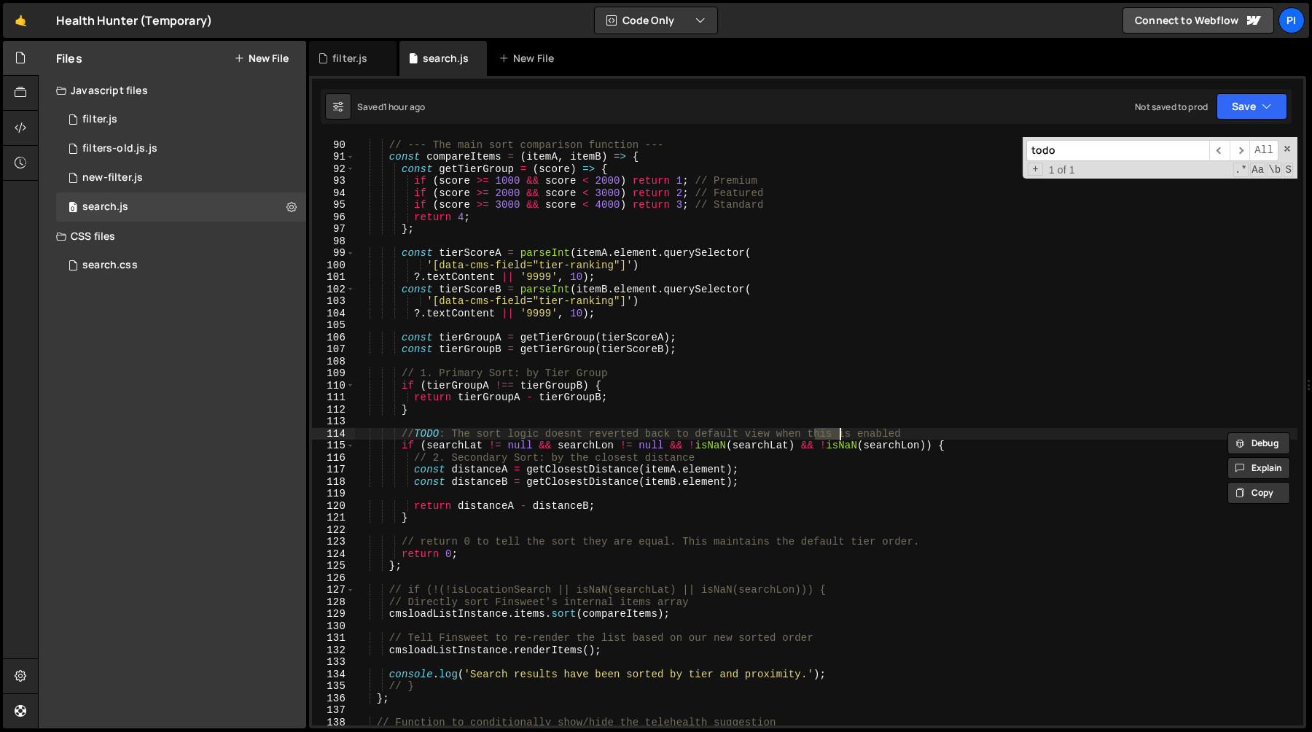
scroll to position [3998, 0]
